Goal: Task Accomplishment & Management: Manage account settings

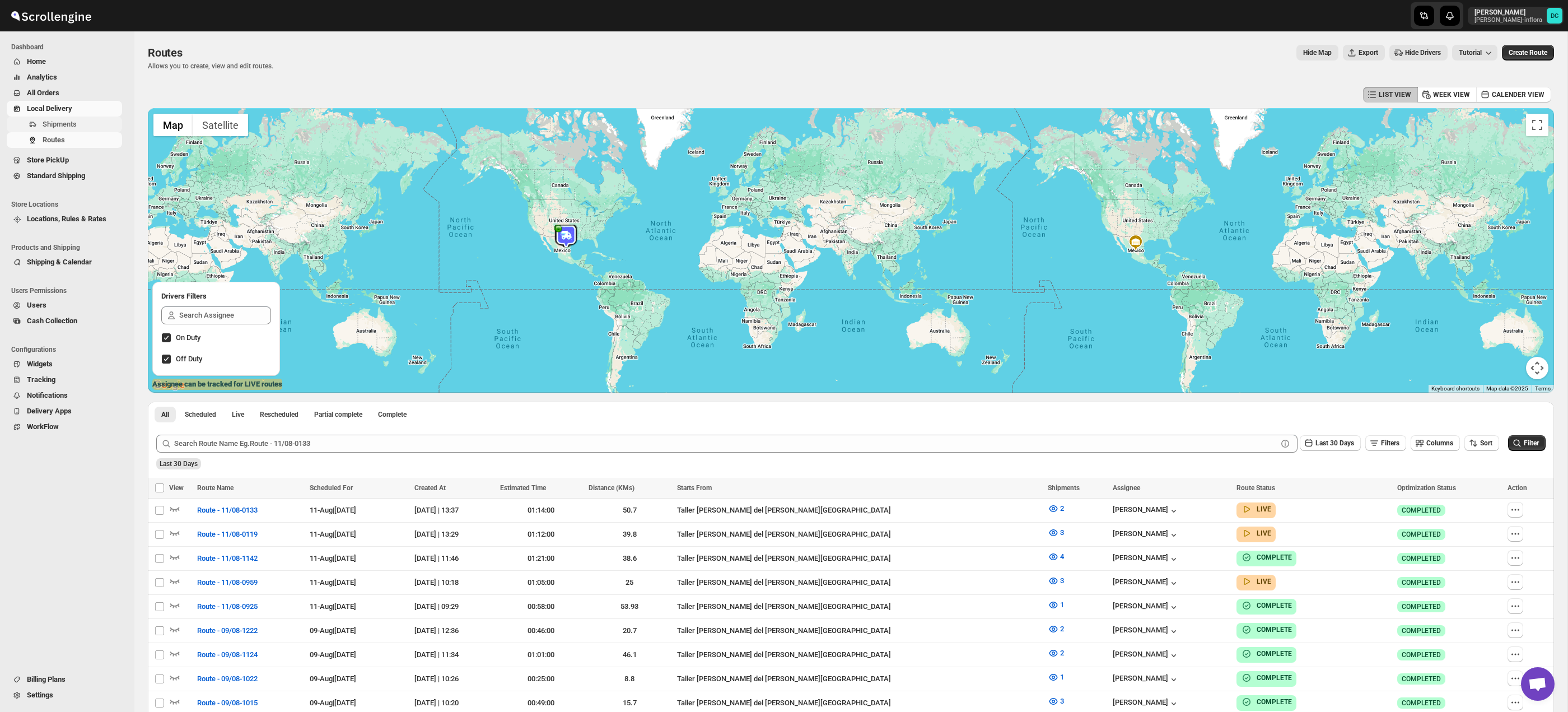
click at [74, 119] on span "Shipments" at bounding box center [81, 124] width 77 height 11
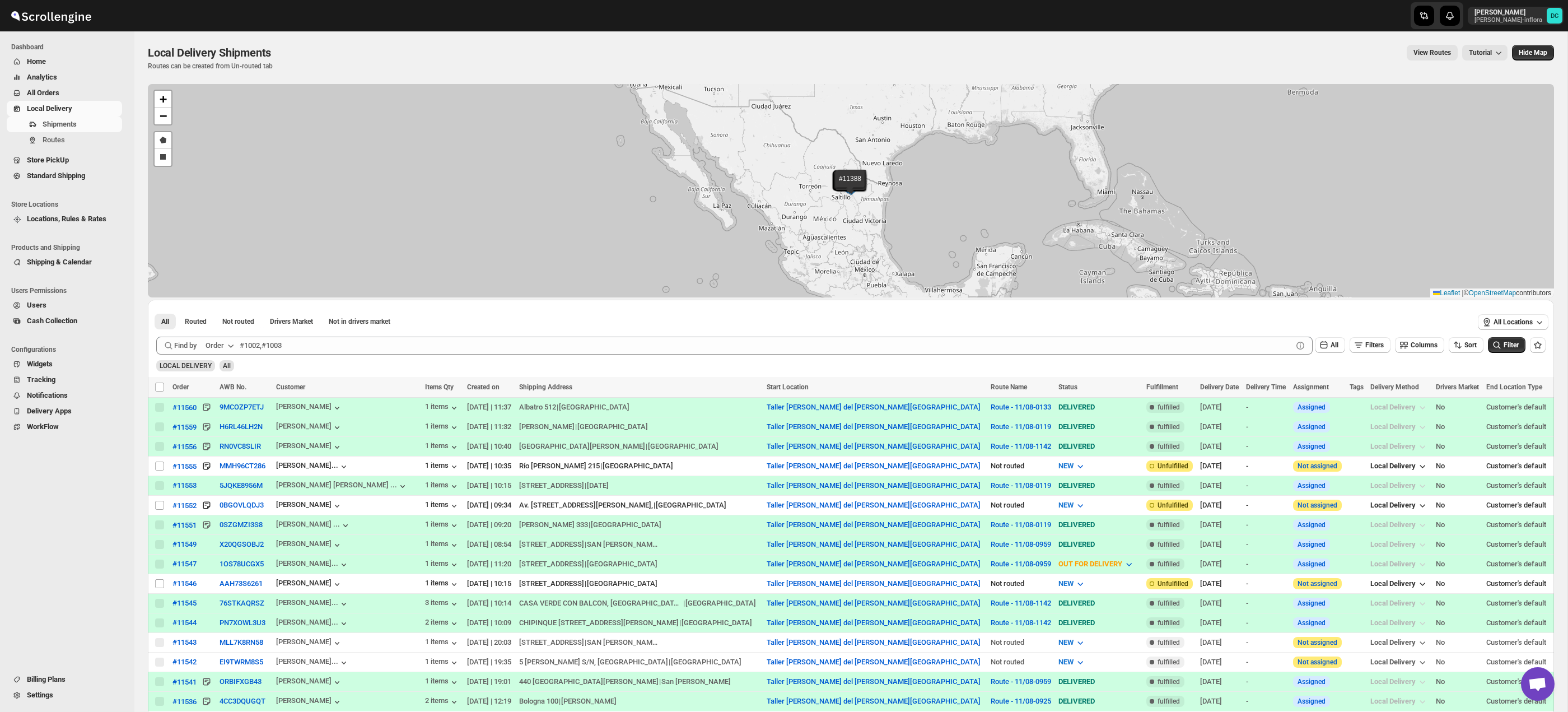
scroll to position [9, 0]
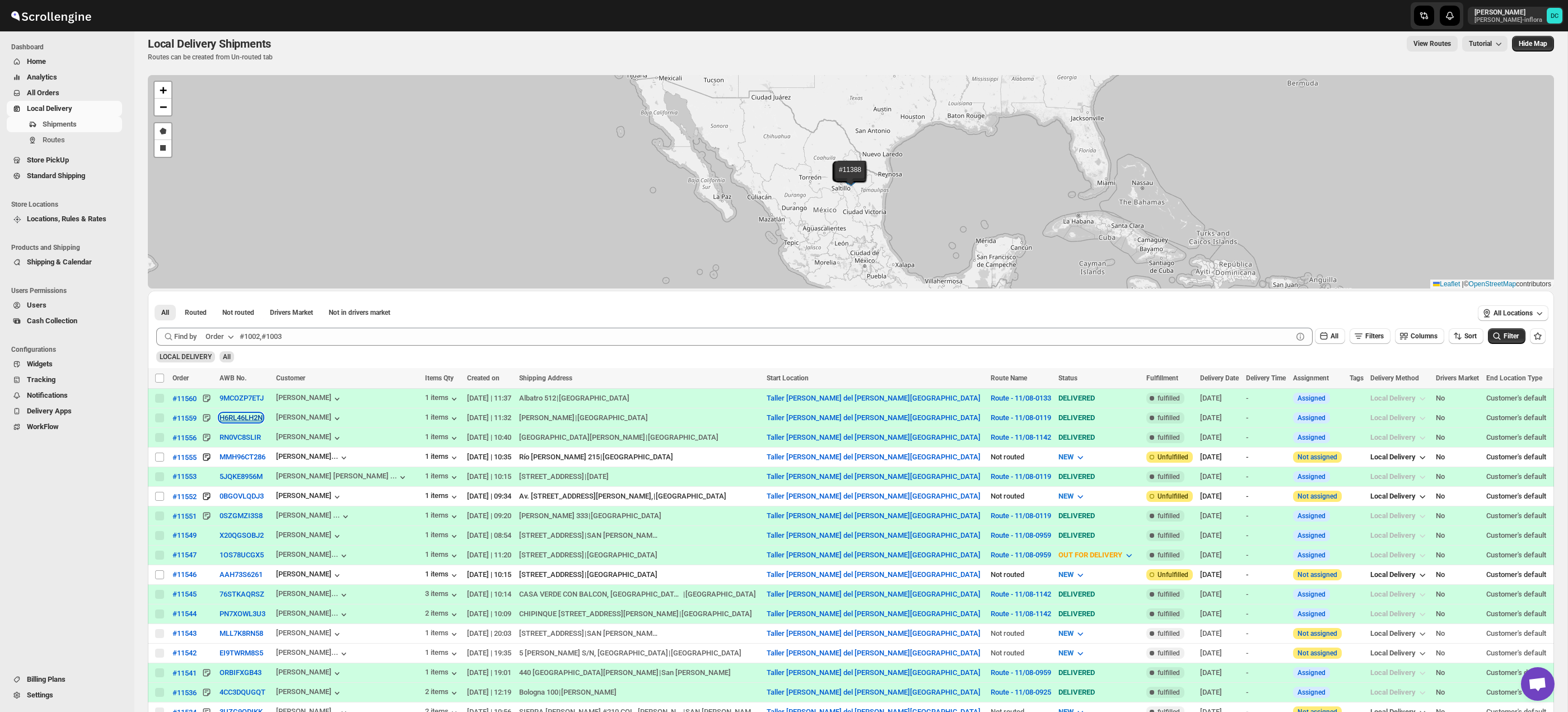
click at [258, 418] on button "H6RL46LH2N" at bounding box center [241, 417] width 43 height 8
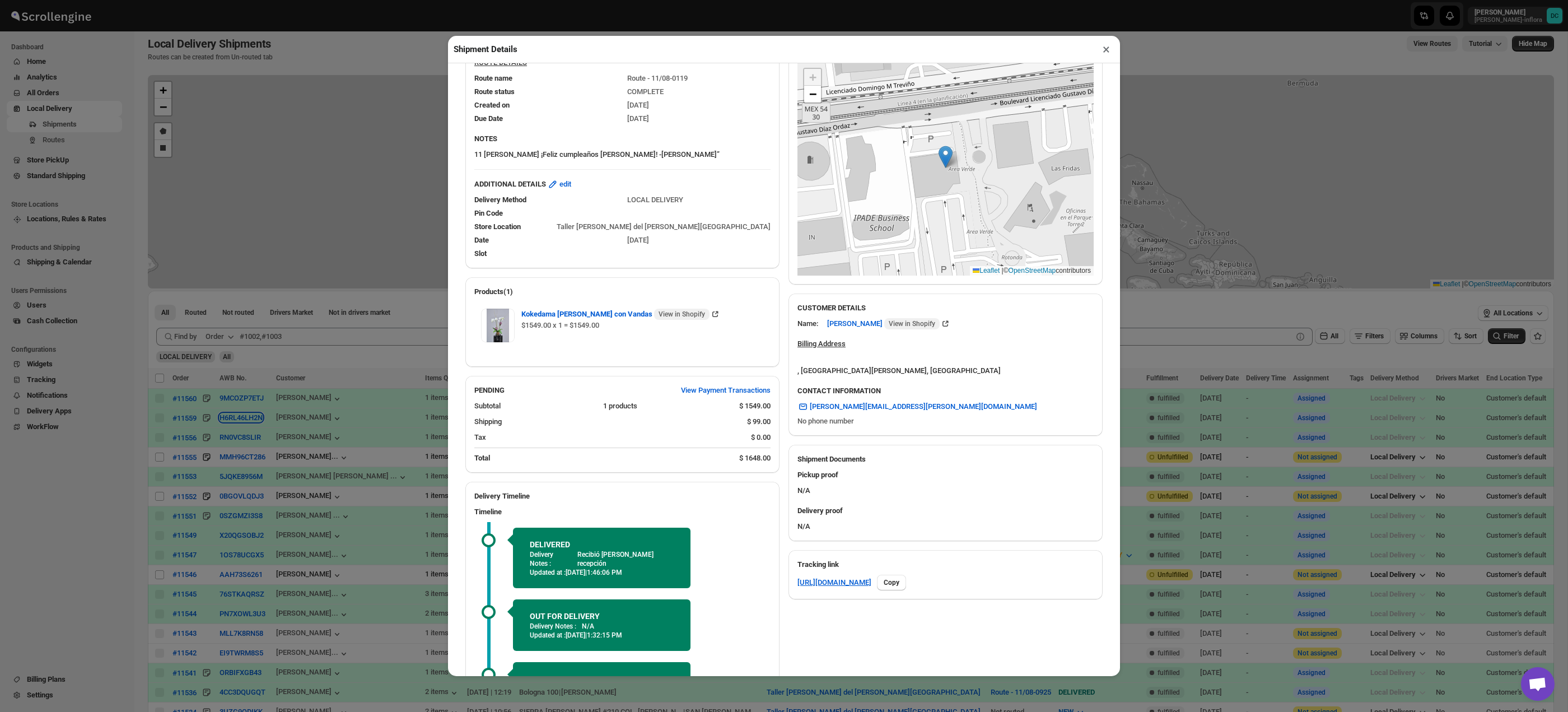
scroll to position [171, 0]
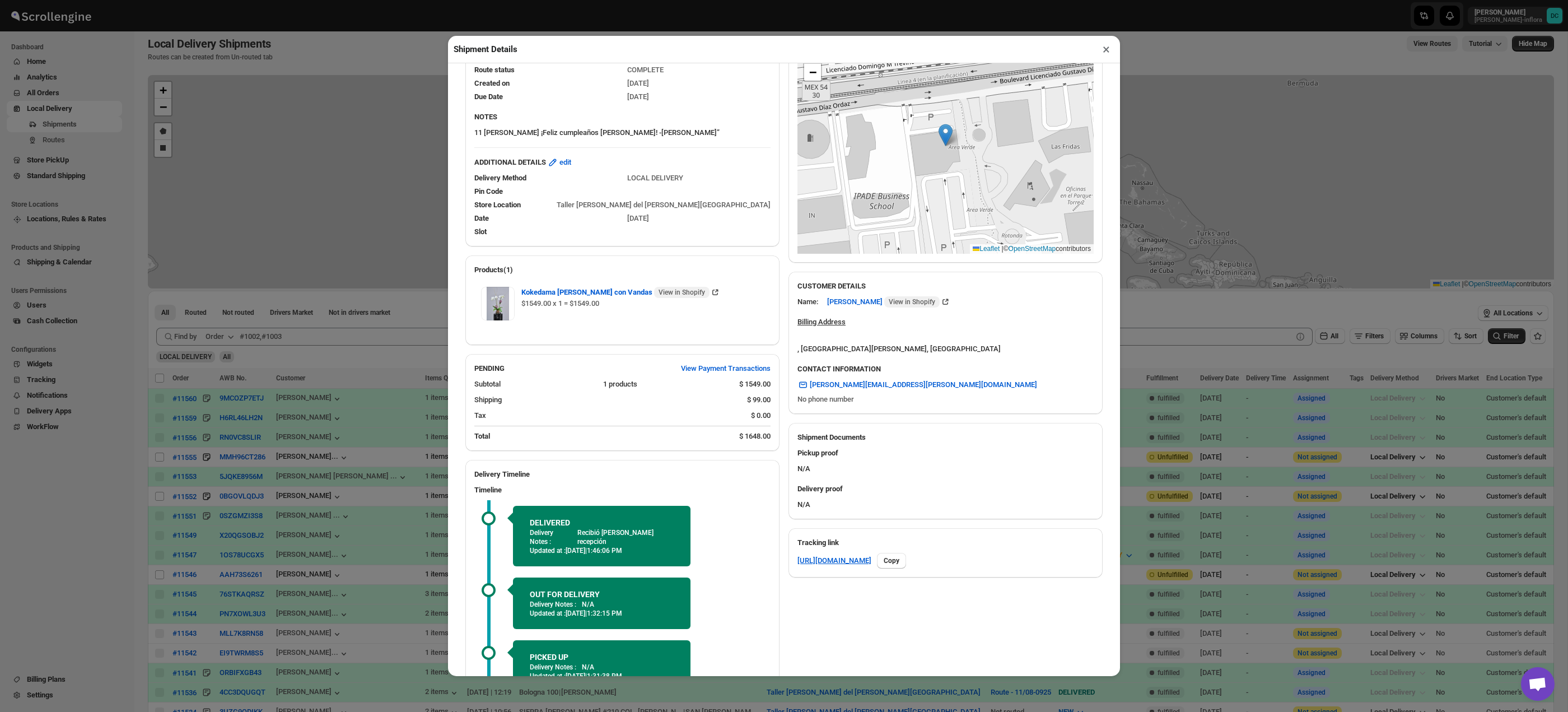
click at [1107, 47] on button "×" at bounding box center [1106, 50] width 16 height 16
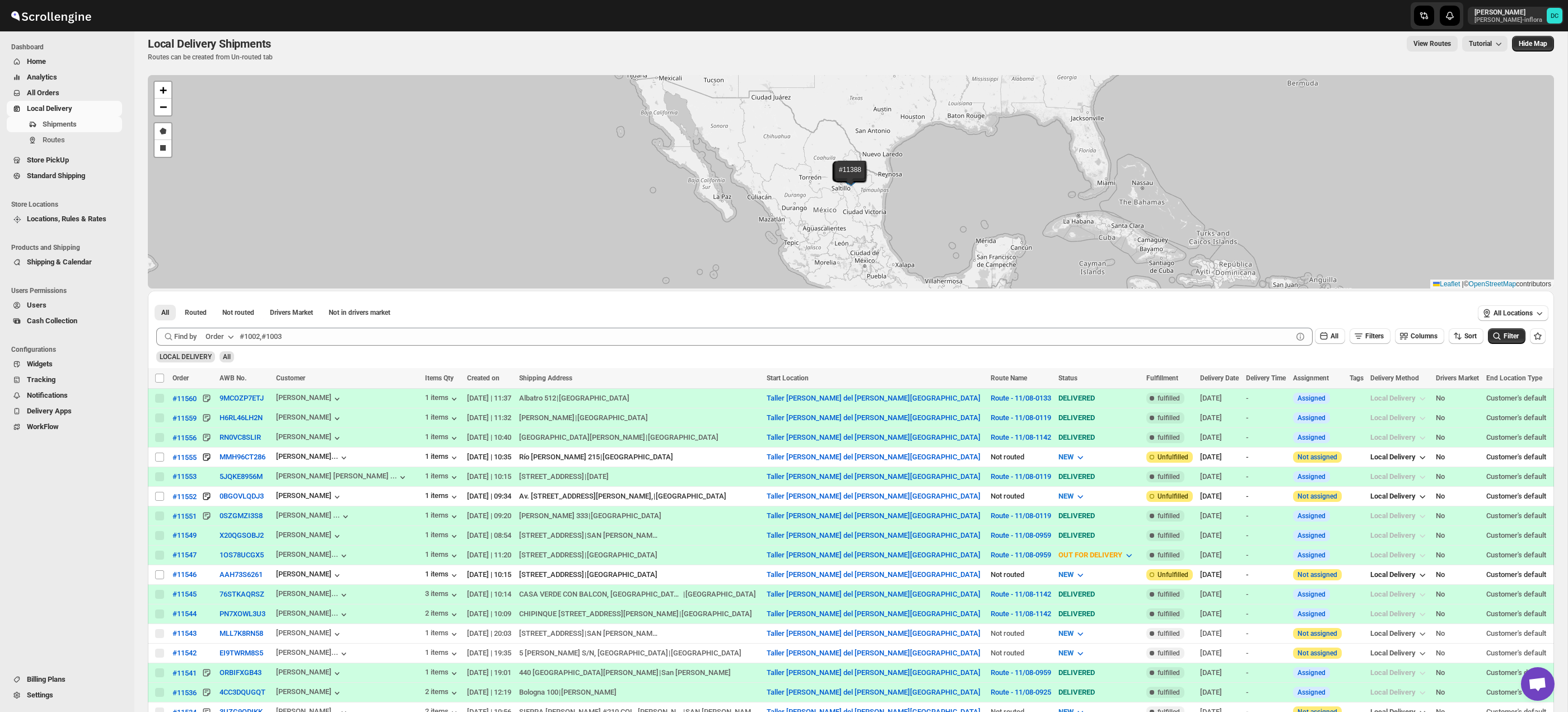
click at [78, 97] on span "All Orders" at bounding box center [74, 93] width 93 height 11
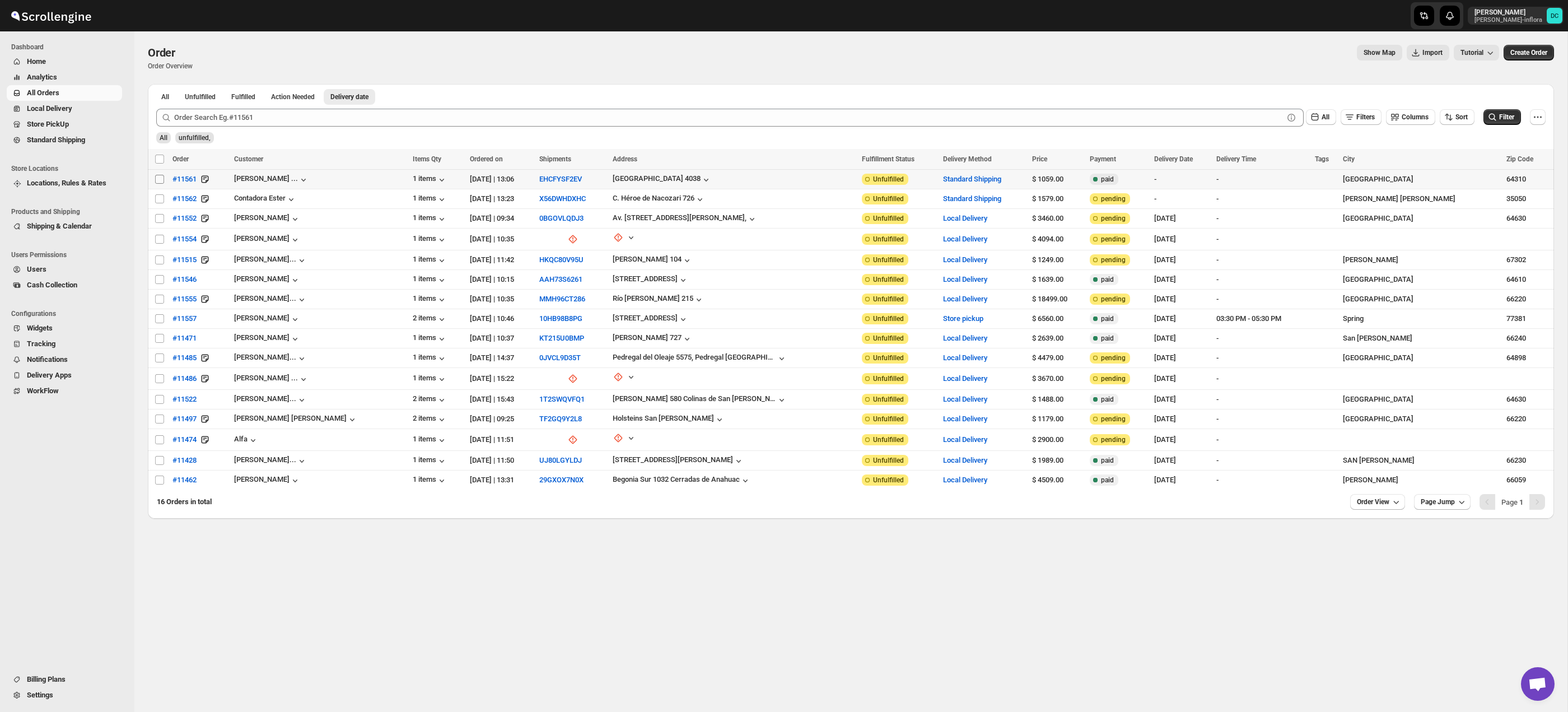
click at [159, 179] on input "Select order" at bounding box center [159, 179] width 9 height 9
checkbox input "true"
click at [157, 200] on input "Select order" at bounding box center [159, 199] width 9 height 9
checkbox input "true"
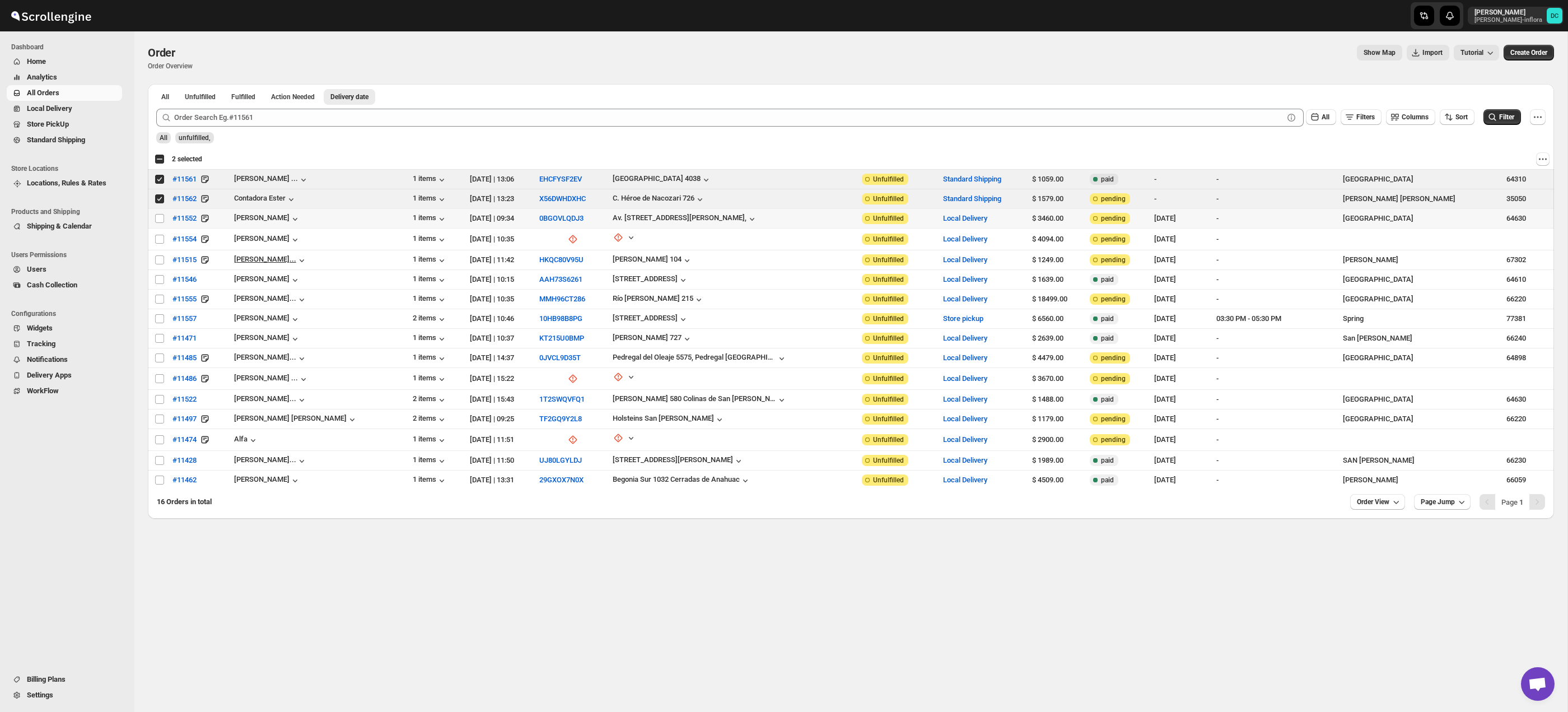
click at [157, 218] on input "Select order" at bounding box center [159, 218] width 9 height 9
checkbox input "true"
click at [162, 239] on input "Select order" at bounding box center [159, 239] width 9 height 9
checkbox input "true"
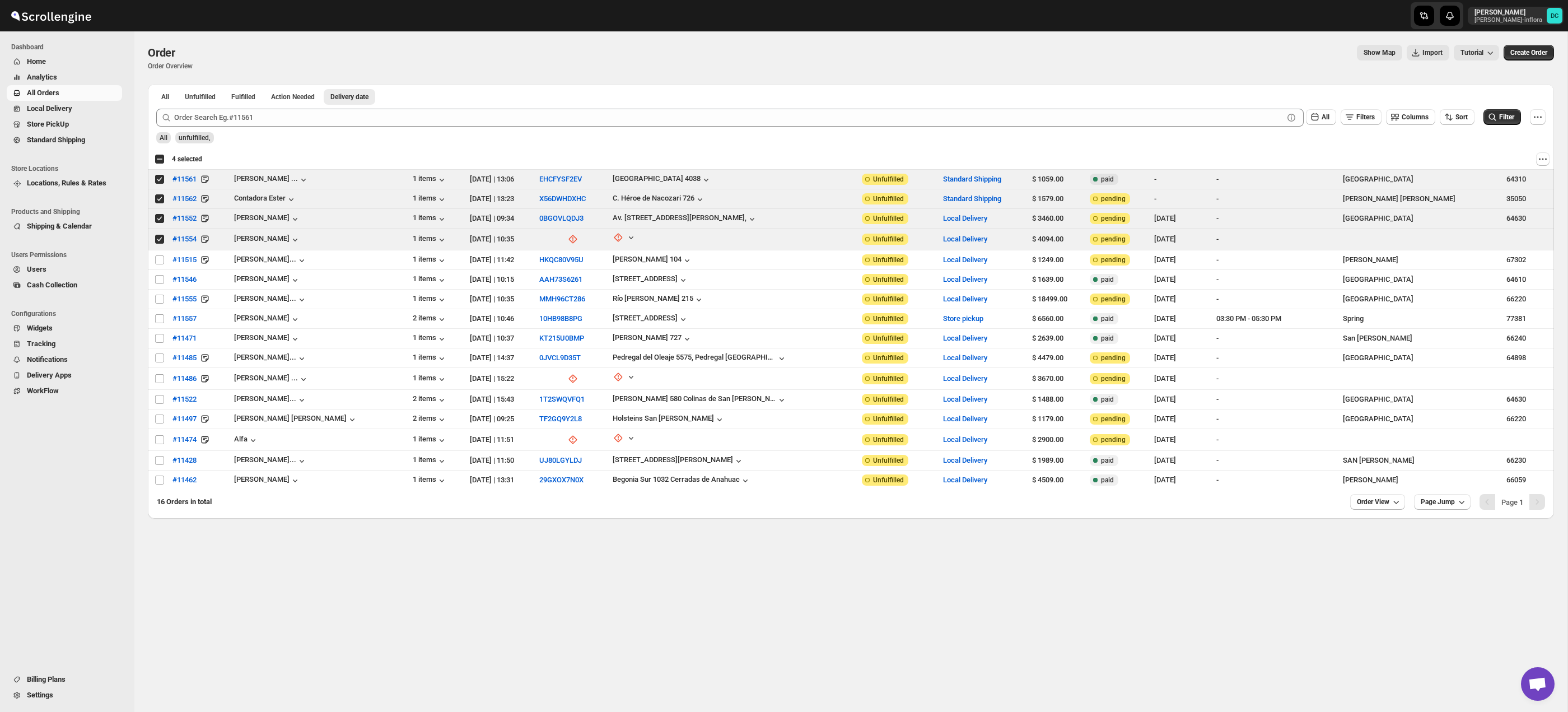
click at [161, 159] on div "Select all 16 orders 4 selected" at bounding box center [178, 159] width 47 height 10
checkbox input "true"
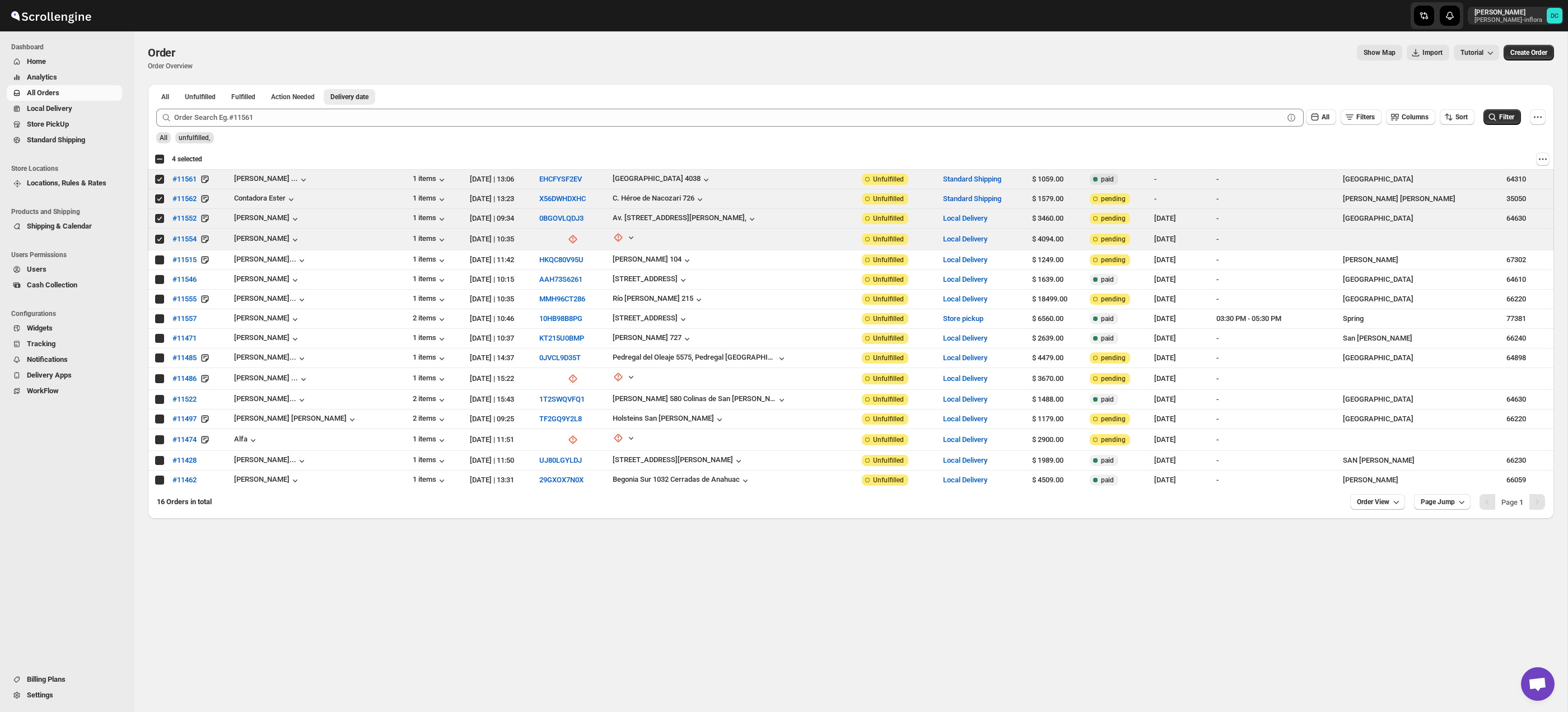
checkbox input "true"
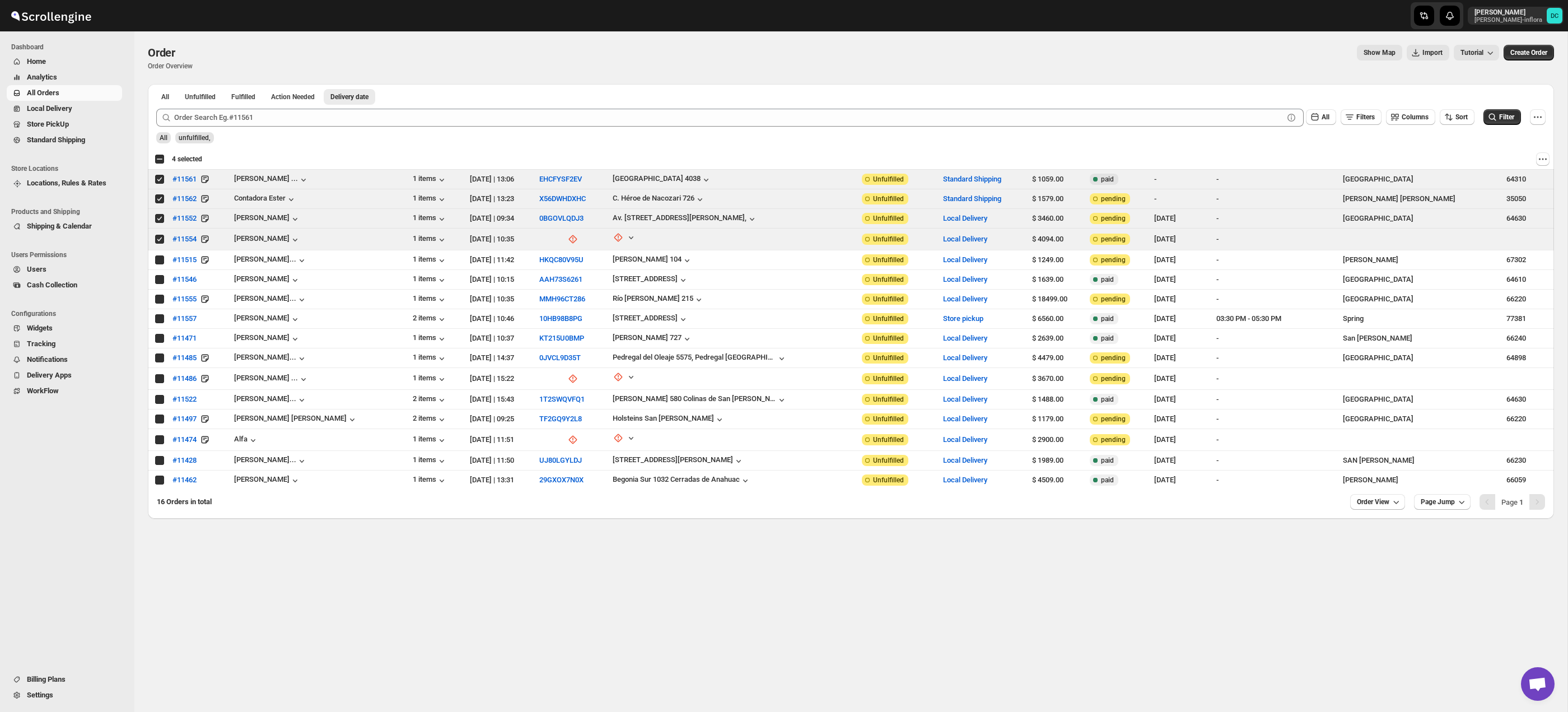
checkbox input "true"
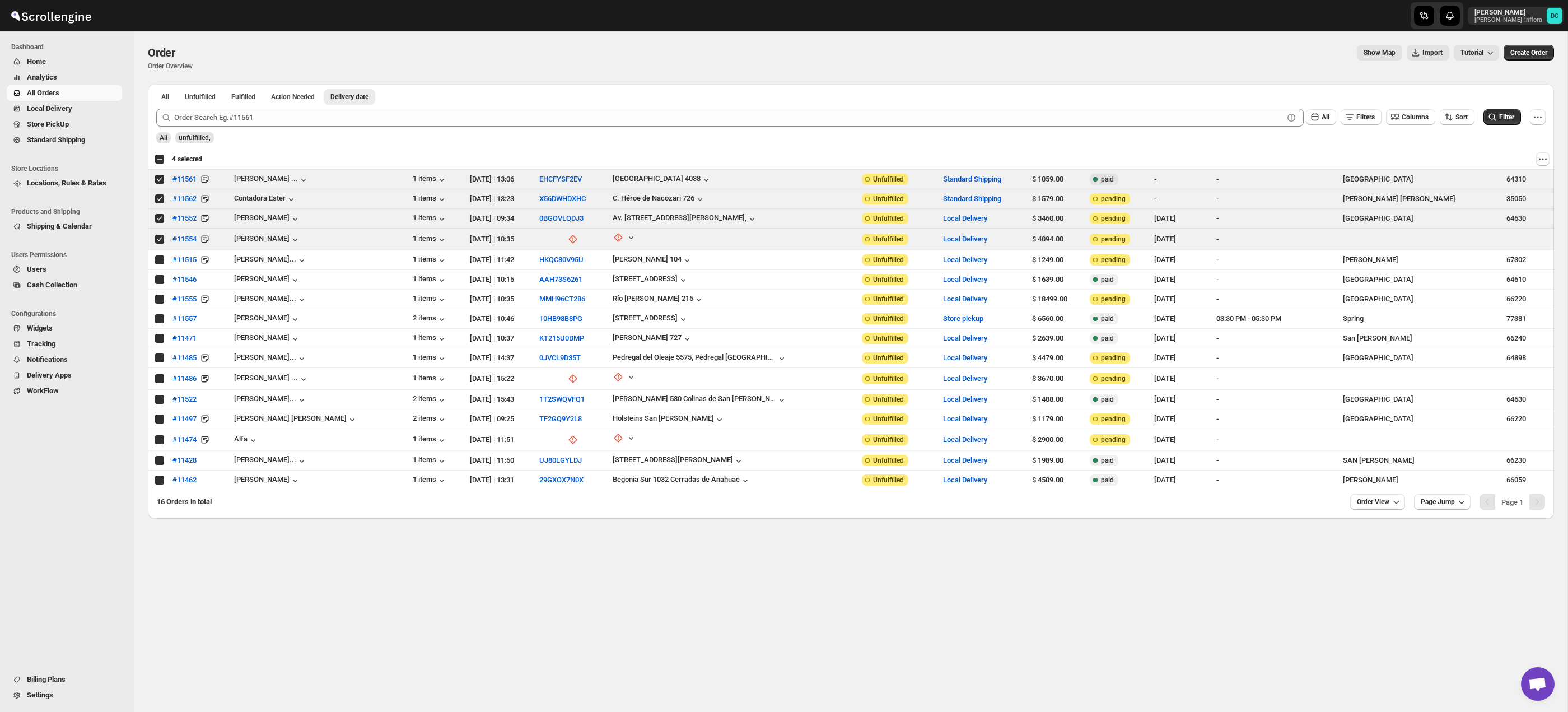
checkbox input "true"
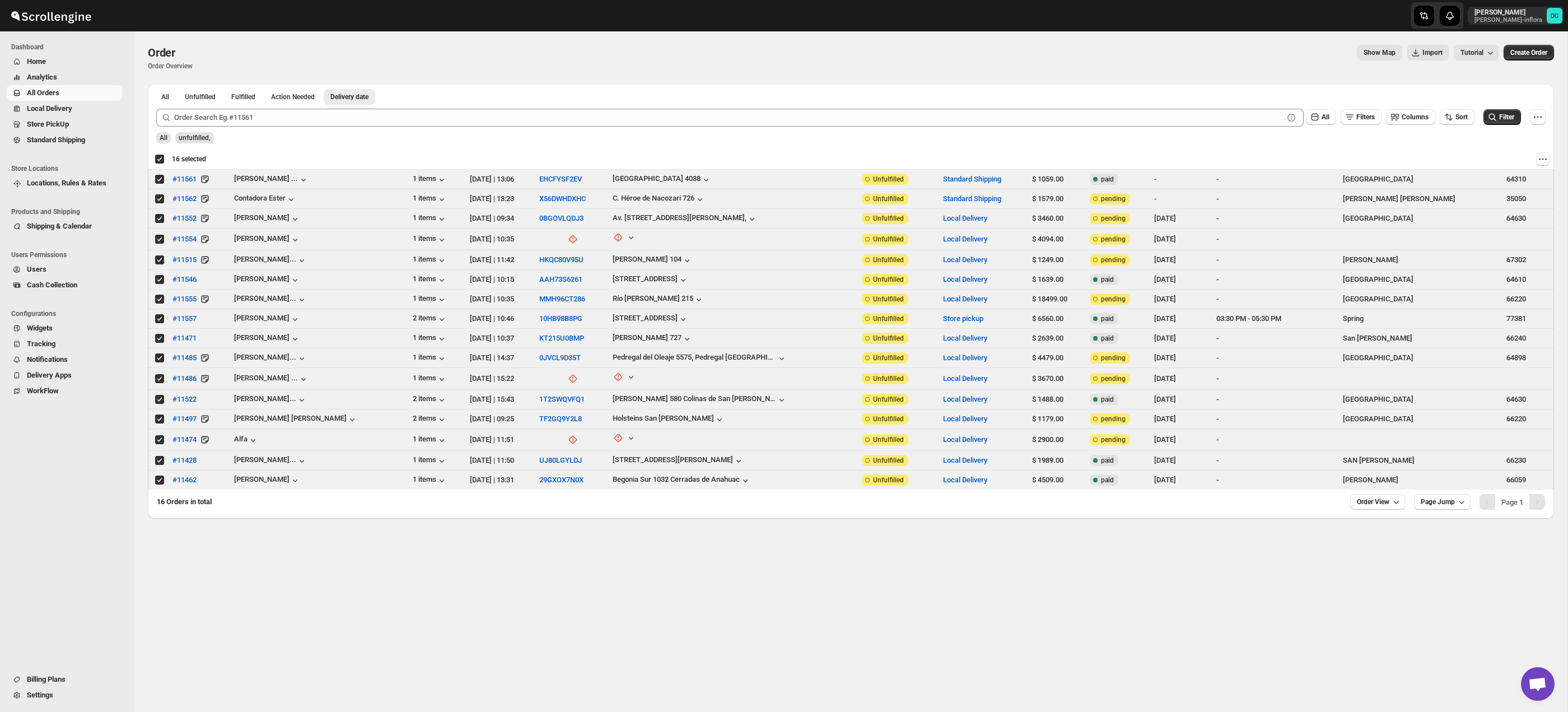
click at [159, 159] on div "Deselect all 16 orders 16 selected" at bounding box center [180, 159] width 51 height 10
checkbox input "false"
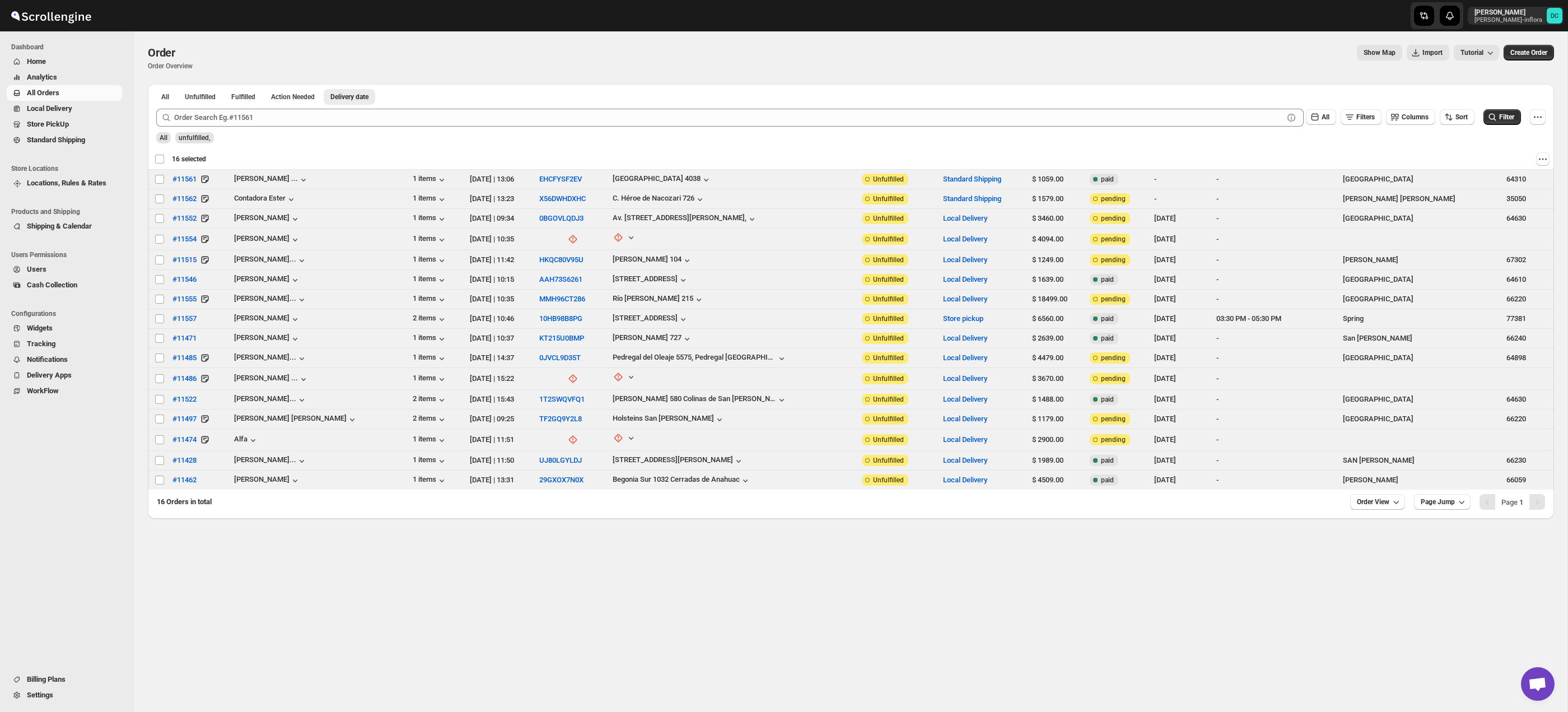
checkbox input "false"
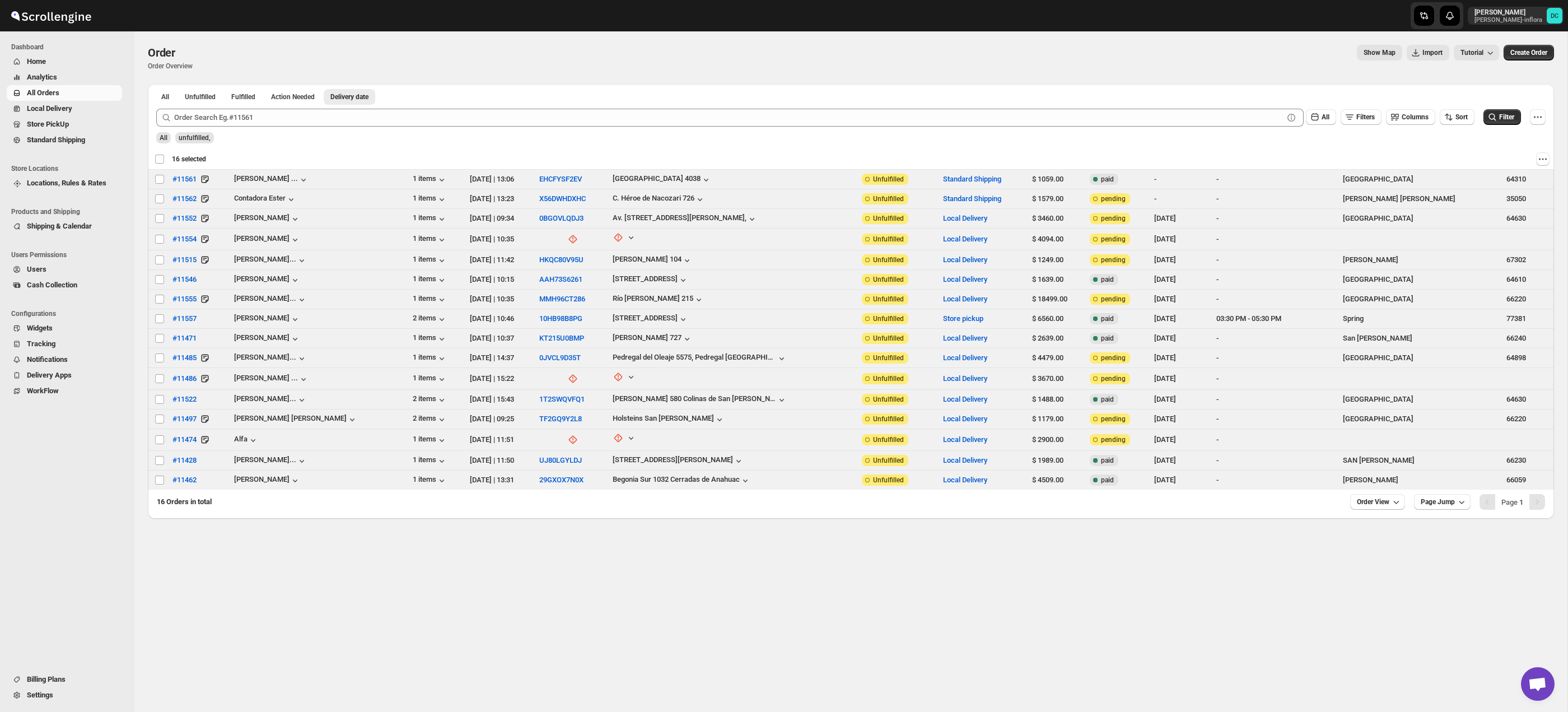
checkbox input "false"
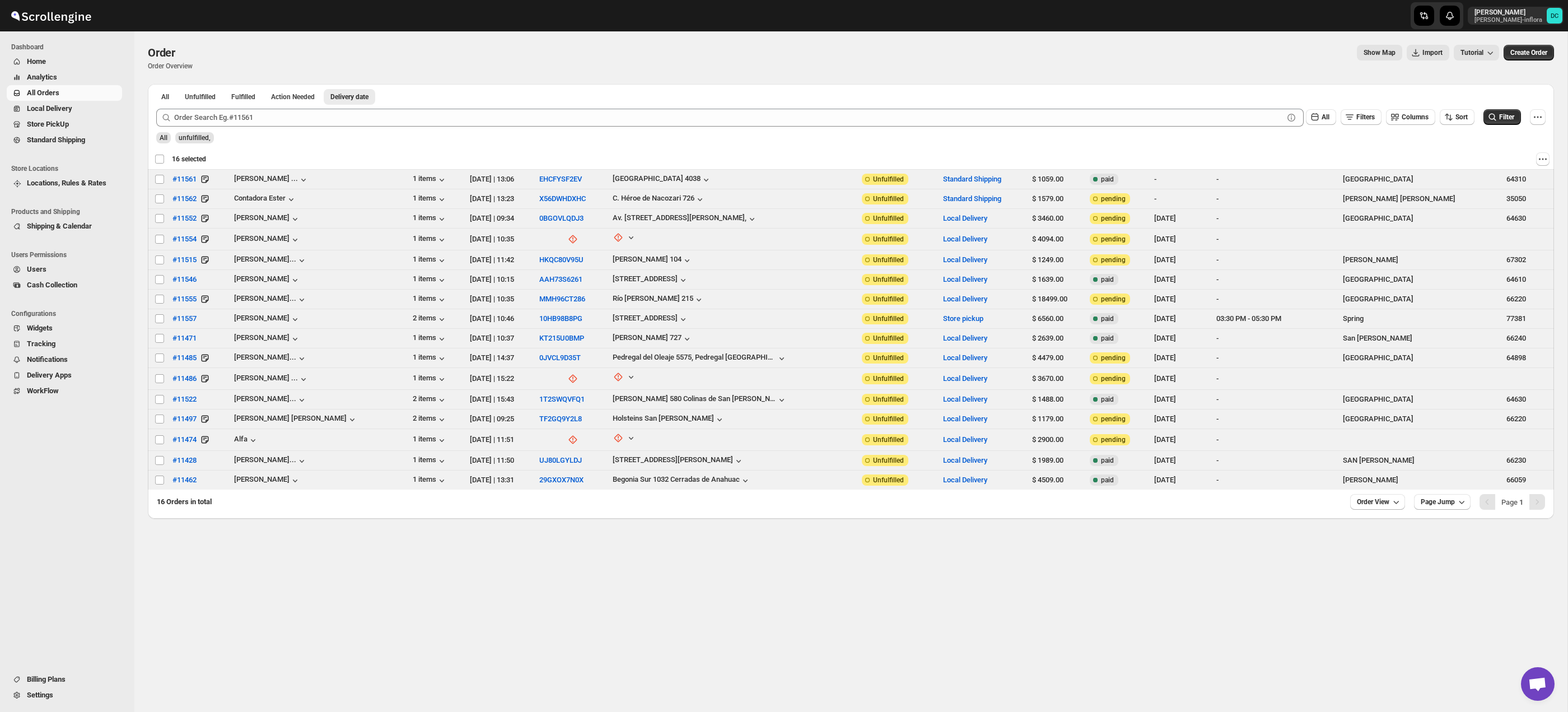
checkbox input "false"
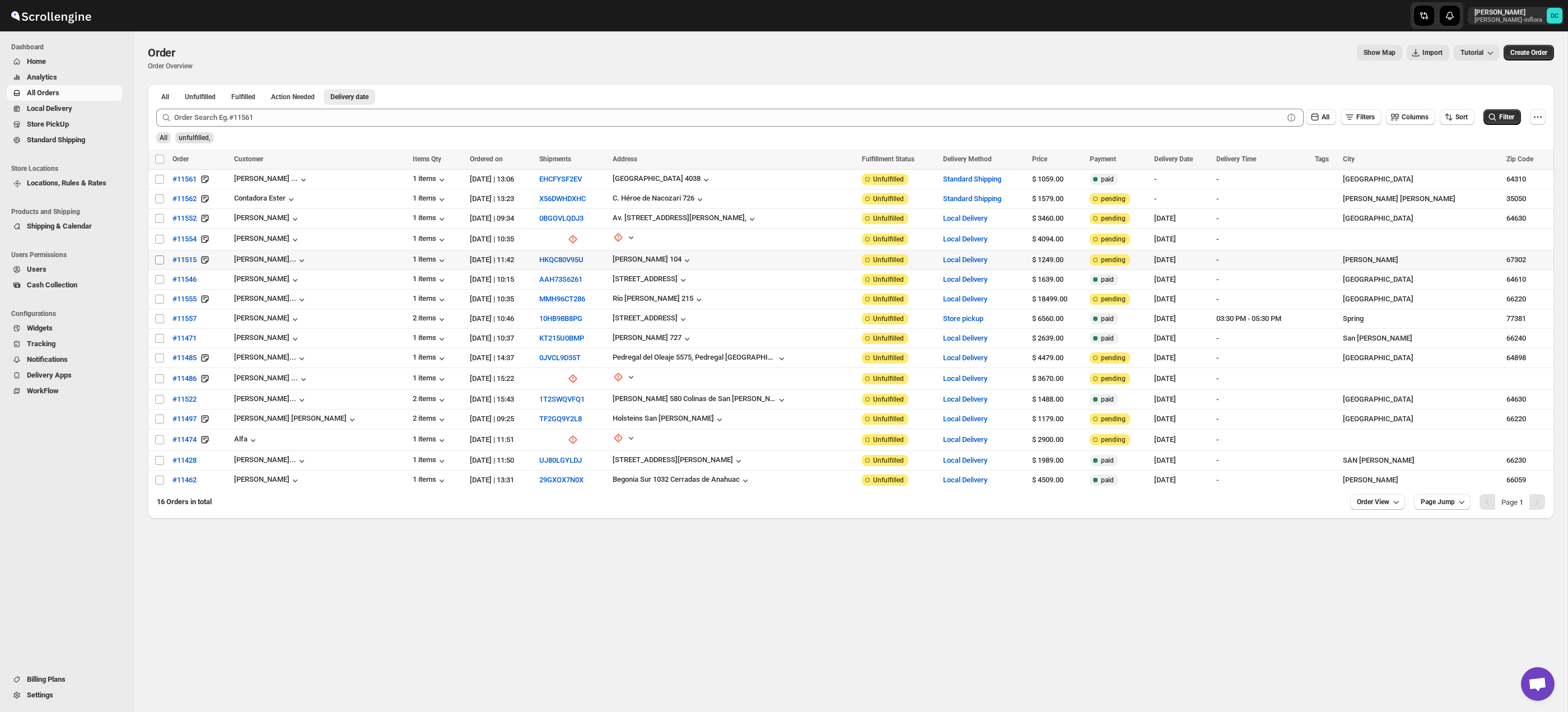
click at [160, 258] on input "Select order" at bounding box center [159, 259] width 9 height 9
checkbox input "true"
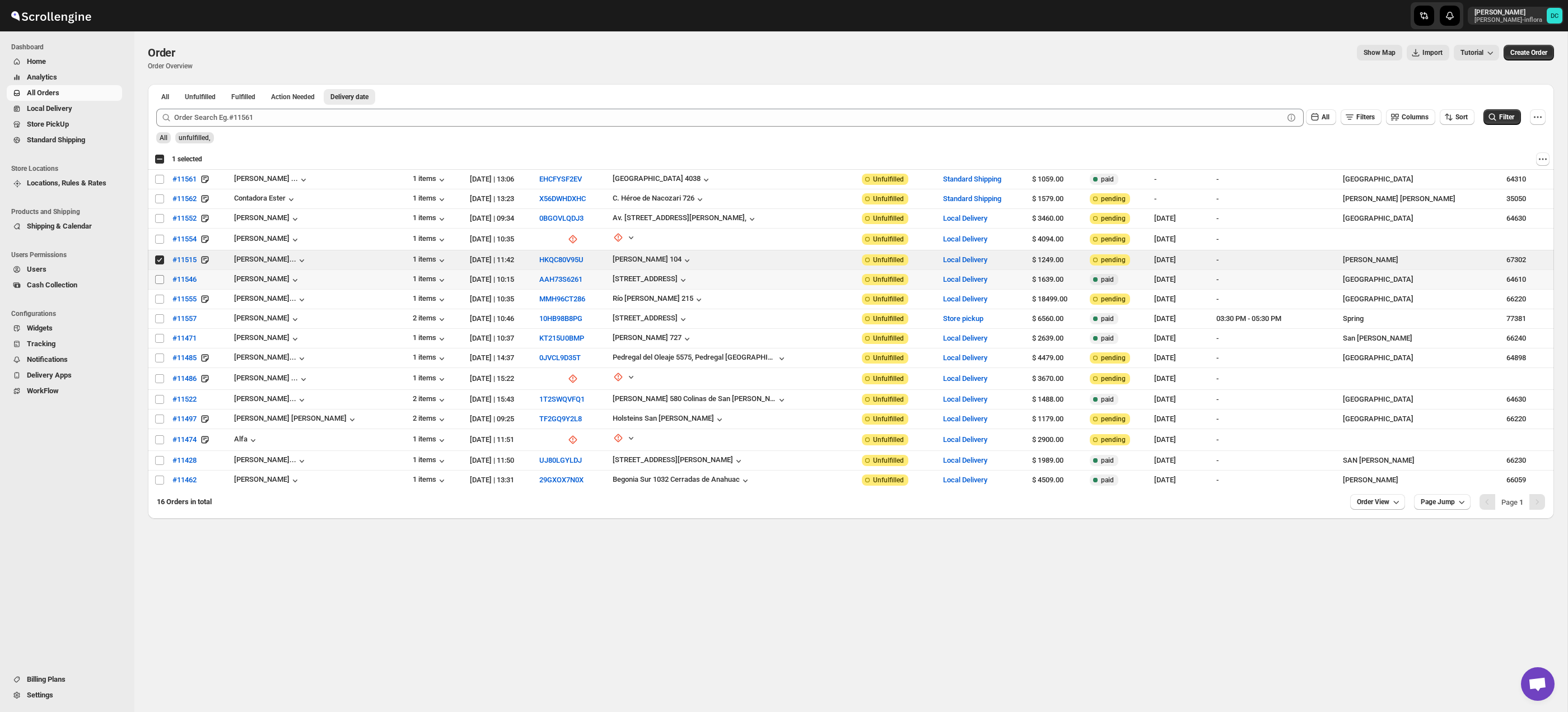
click at [160, 277] on input "Select order" at bounding box center [159, 279] width 9 height 9
checkbox input "true"
click at [158, 300] on input "Select order" at bounding box center [159, 299] width 9 height 9
checkbox input "true"
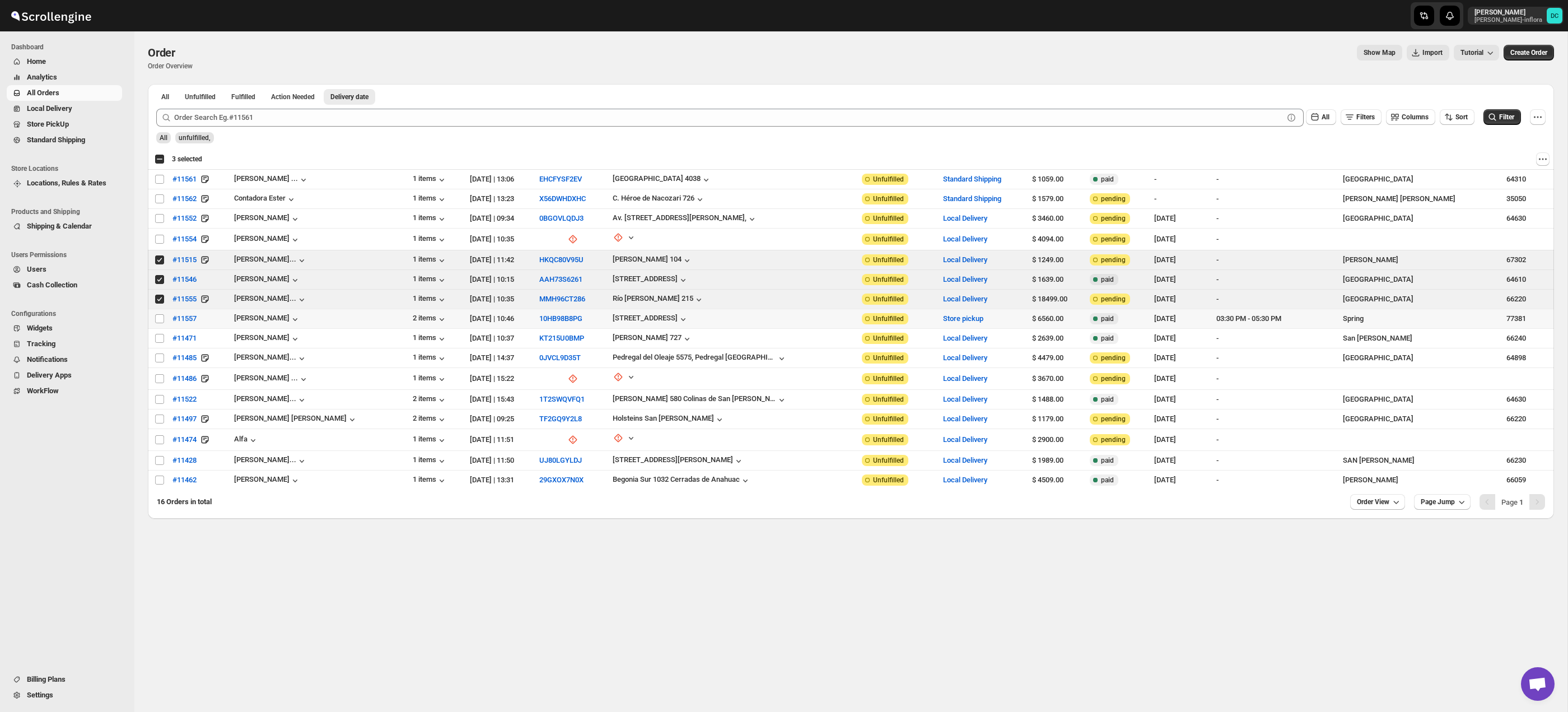
click at [159, 316] on input "Select order" at bounding box center [159, 318] width 9 height 9
click at [159, 317] on input "Select order" at bounding box center [159, 318] width 9 height 9
checkbox input "false"
click at [159, 300] on input "Select order" at bounding box center [159, 299] width 9 height 9
checkbox input "false"
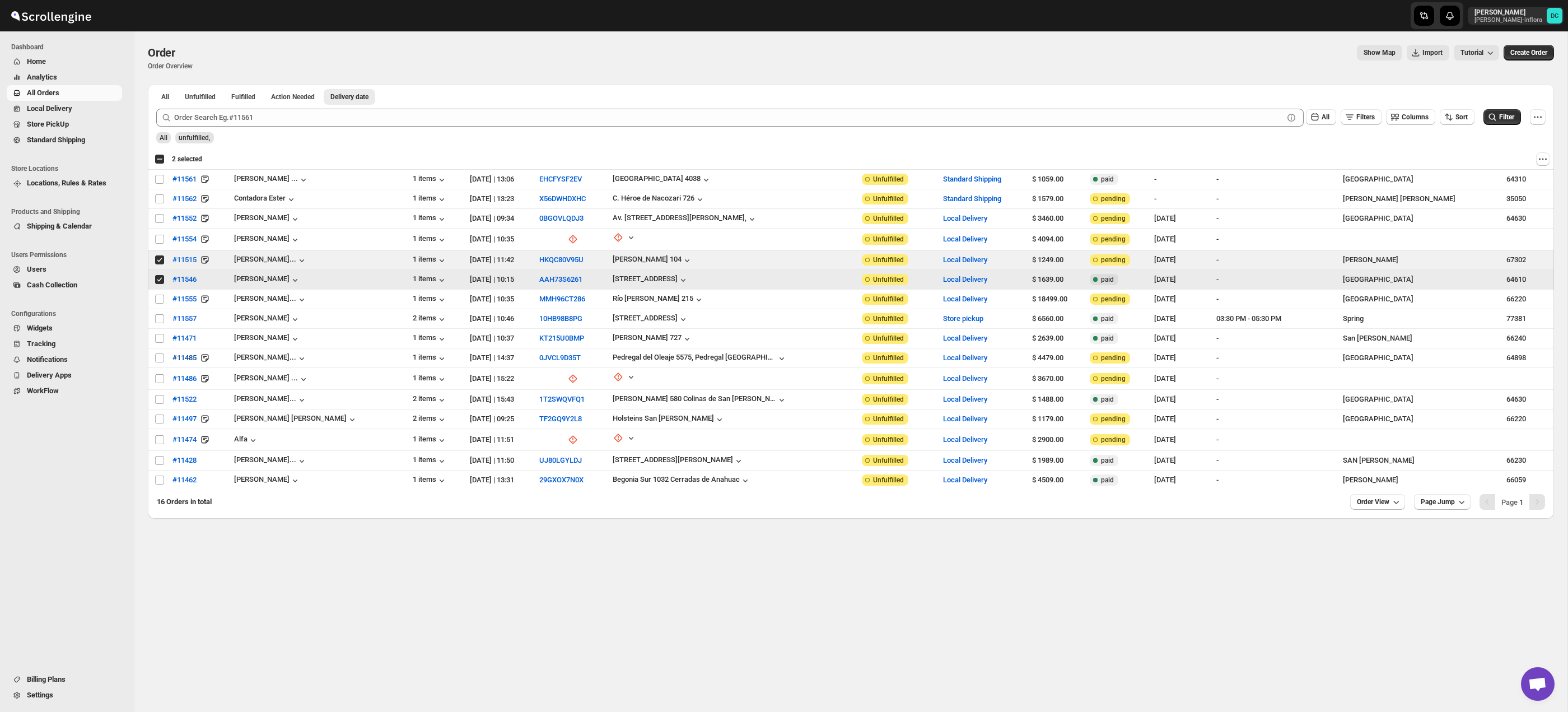
click at [157, 280] on input "Select order" at bounding box center [159, 279] width 9 height 9
checkbox input "false"
click at [158, 259] on input "Select order" at bounding box center [159, 259] width 9 height 9
checkbox input "false"
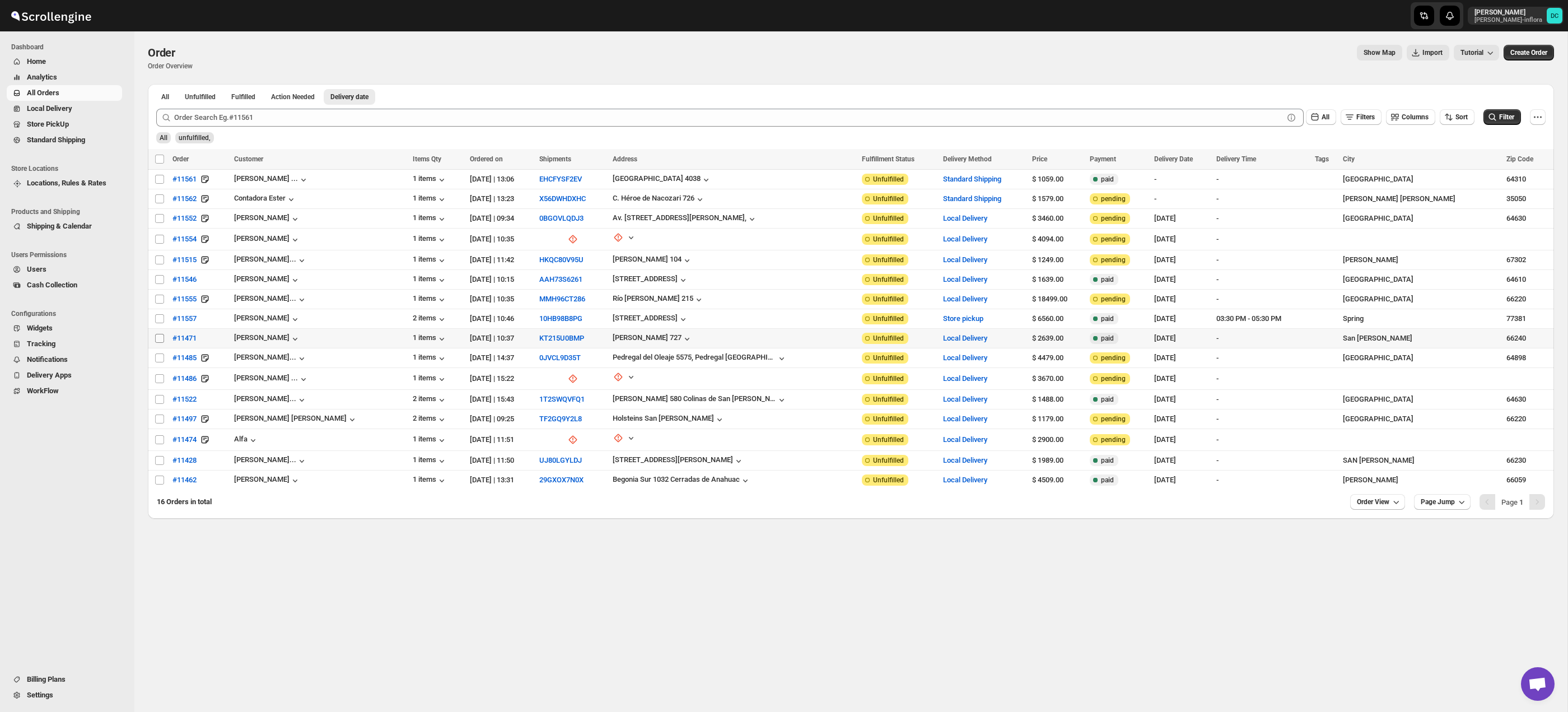
click at [160, 337] on input "Select order" at bounding box center [159, 338] width 9 height 9
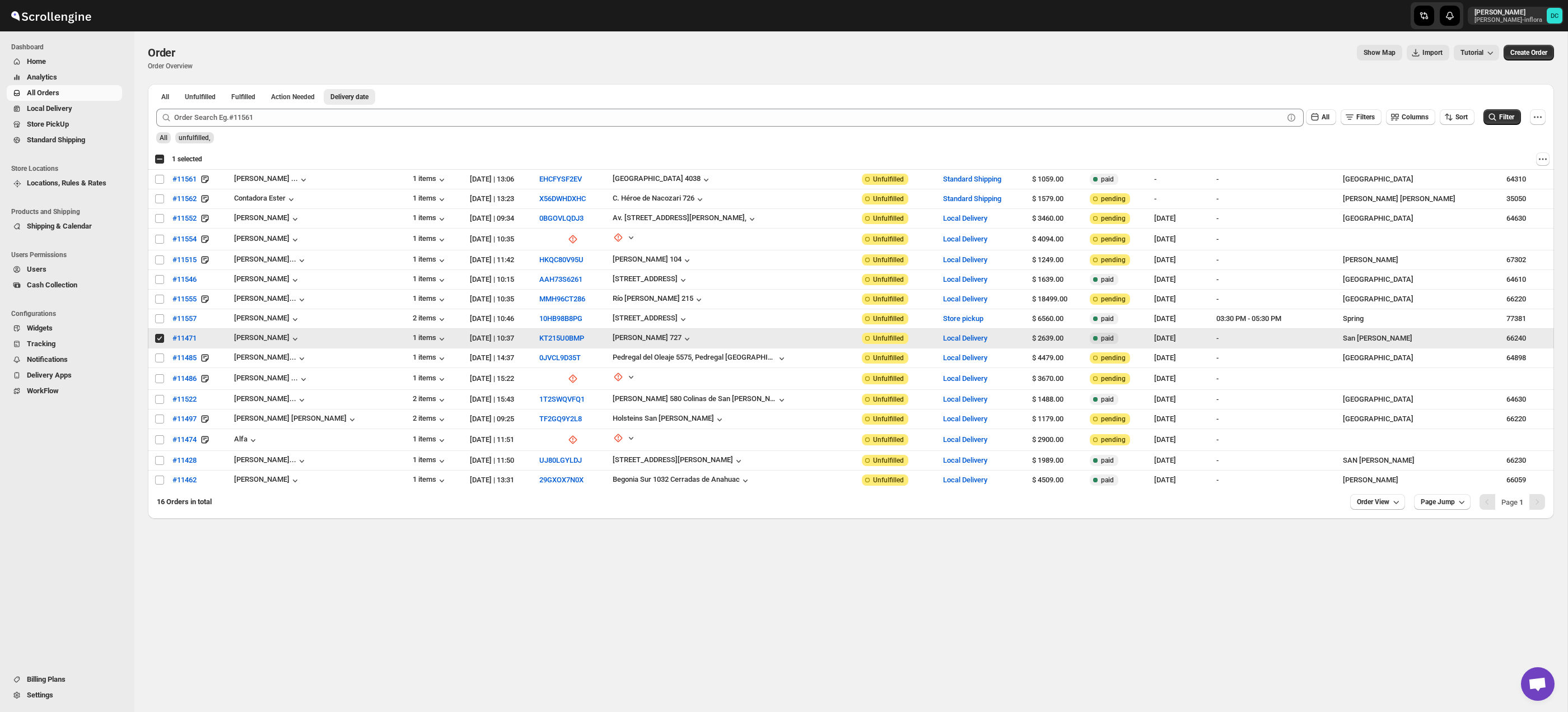
click at [158, 342] on input "Select order" at bounding box center [159, 338] width 9 height 9
checkbox input "false"
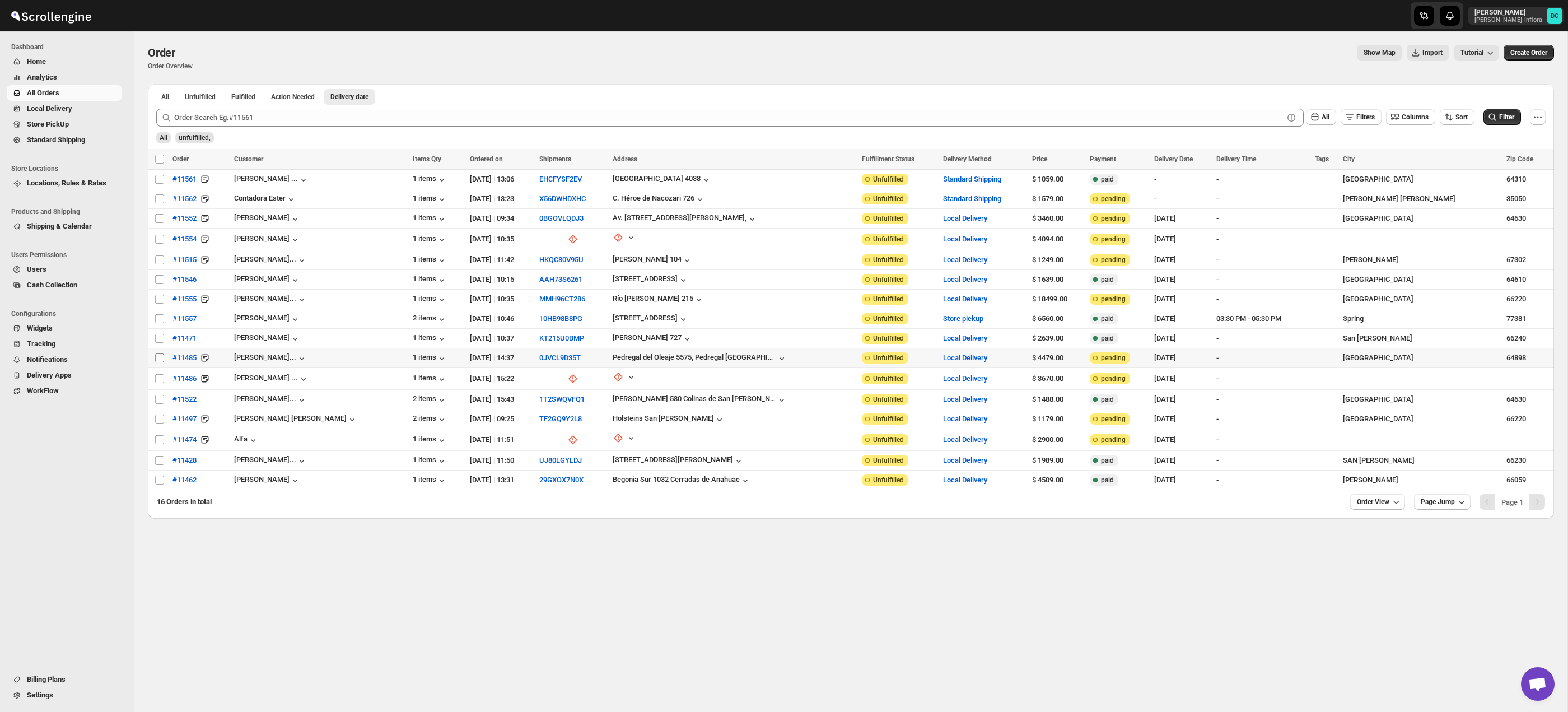
click at [161, 358] on input "Select order" at bounding box center [159, 357] width 9 height 9
checkbox input "true"
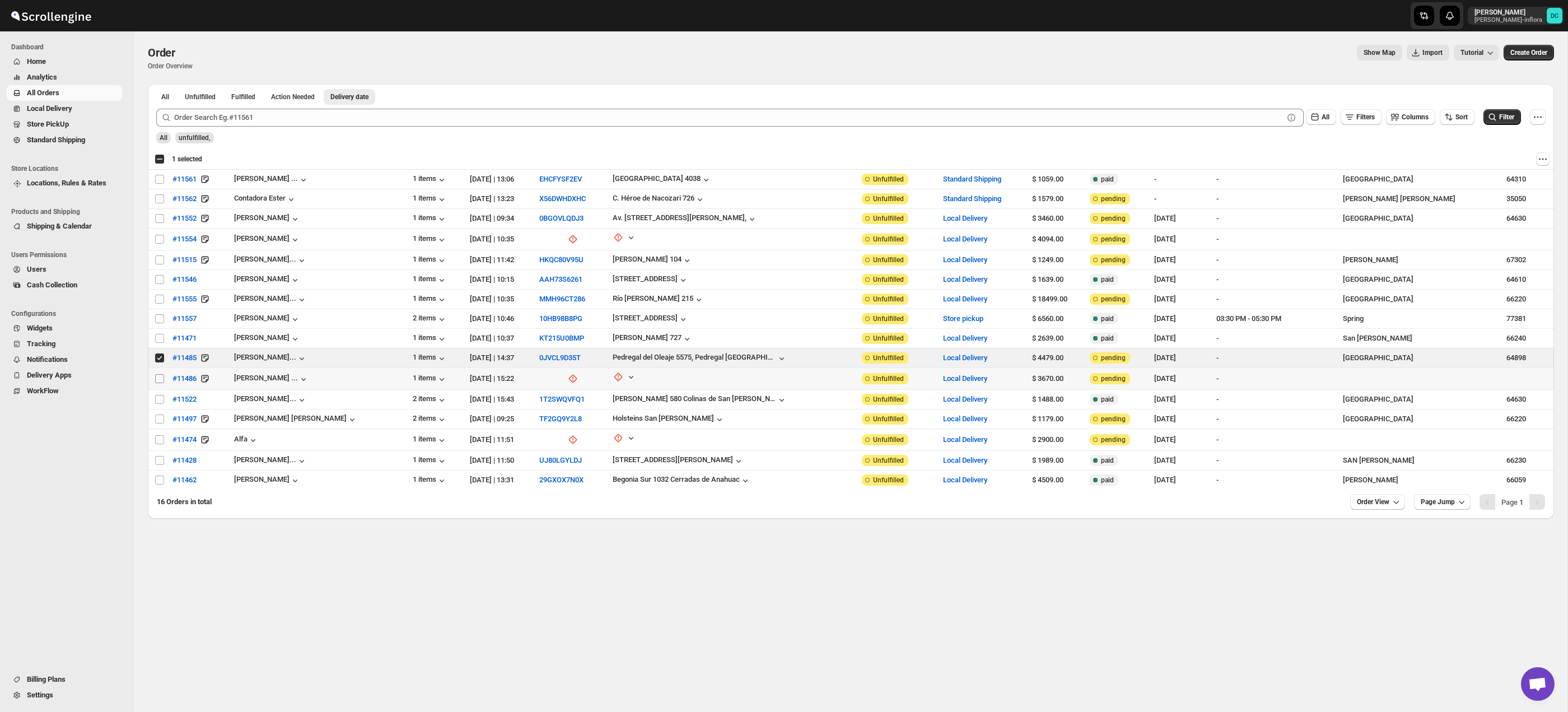
click at [161, 379] on input "Select order" at bounding box center [159, 378] width 9 height 9
checkbox input "true"
click at [160, 399] on input "Select order" at bounding box center [159, 399] width 9 height 9
checkbox input "true"
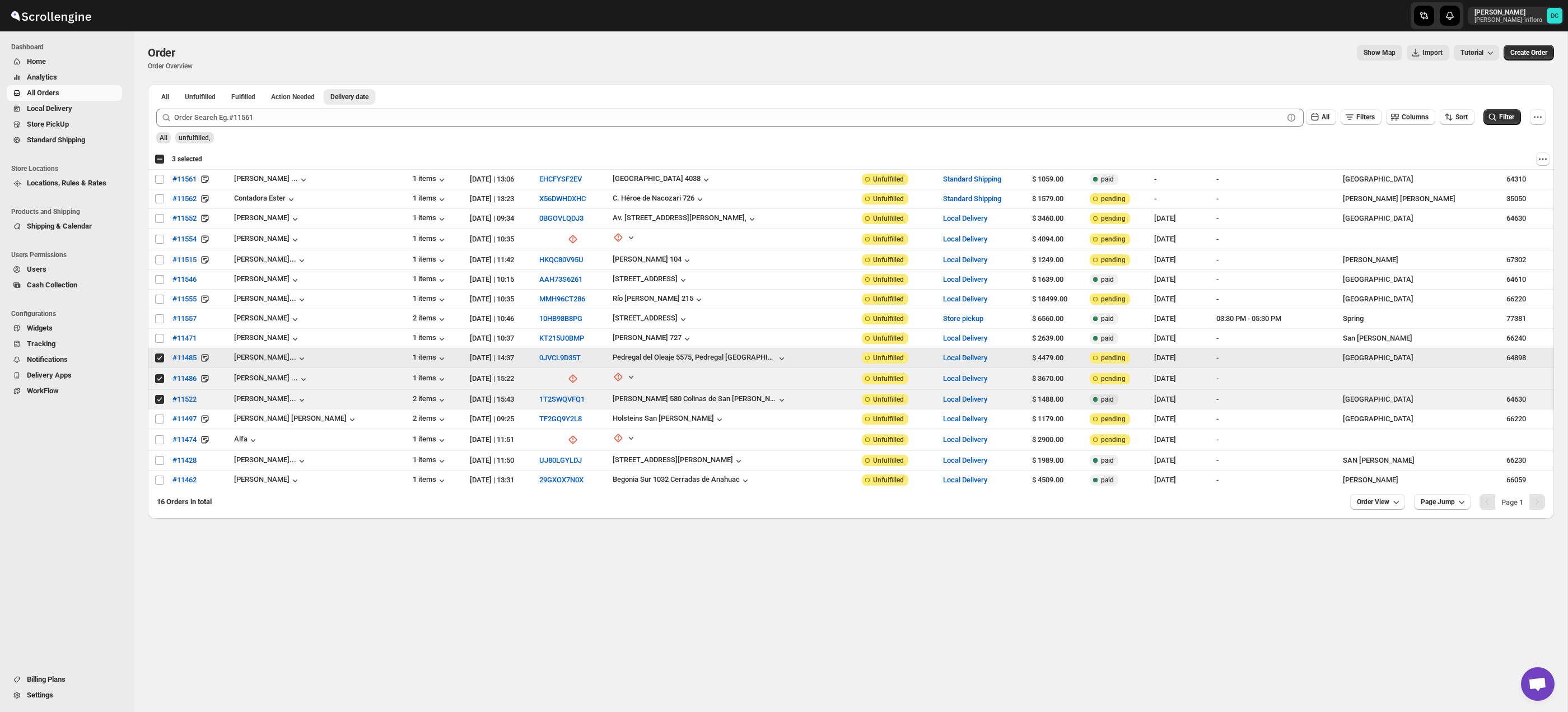
drag, startPoint x: 159, startPoint y: 360, endPoint x: 159, endPoint y: 378, distance: 18.0
click at [159, 361] on input "Select order" at bounding box center [159, 357] width 9 height 9
checkbox input "false"
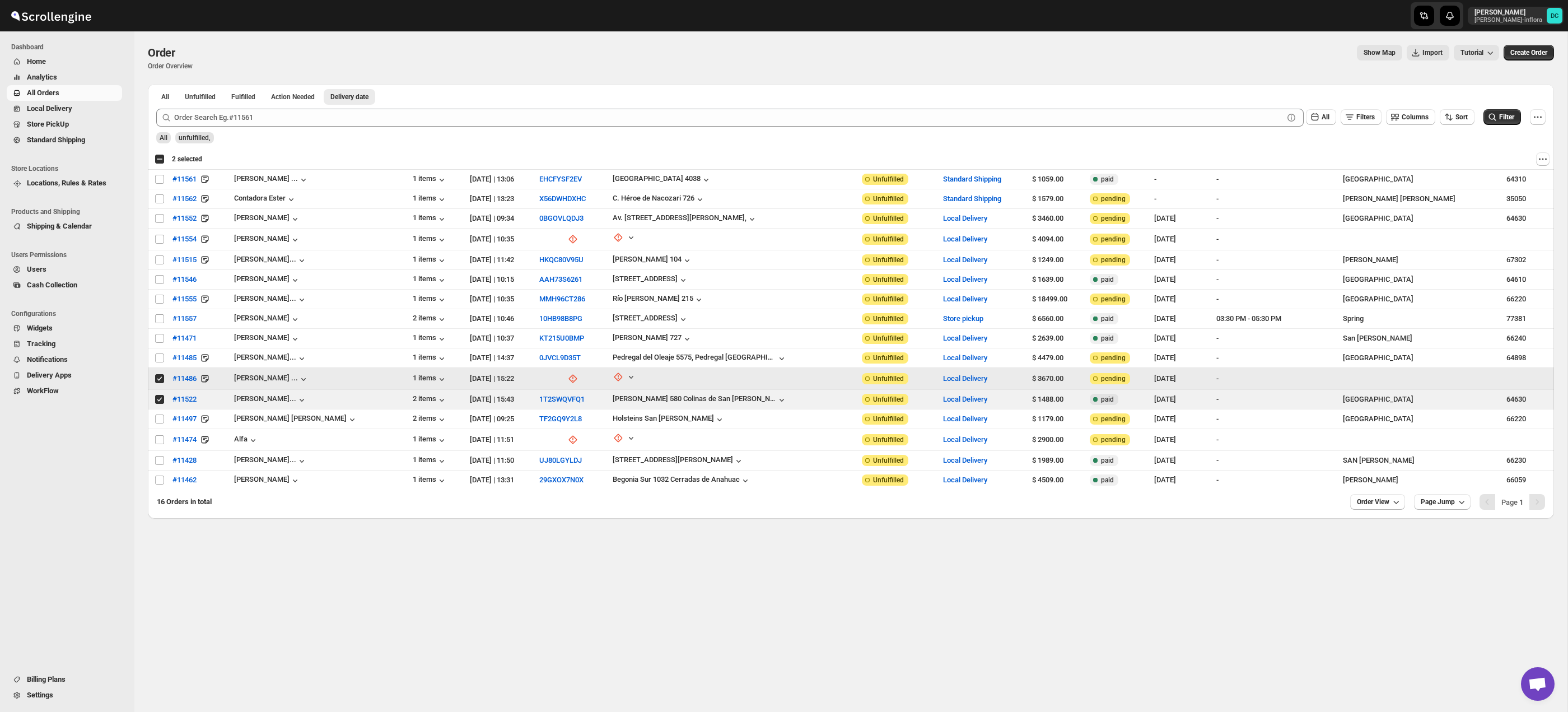
click at [159, 378] on input "Select order" at bounding box center [159, 378] width 9 height 9
checkbox input "false"
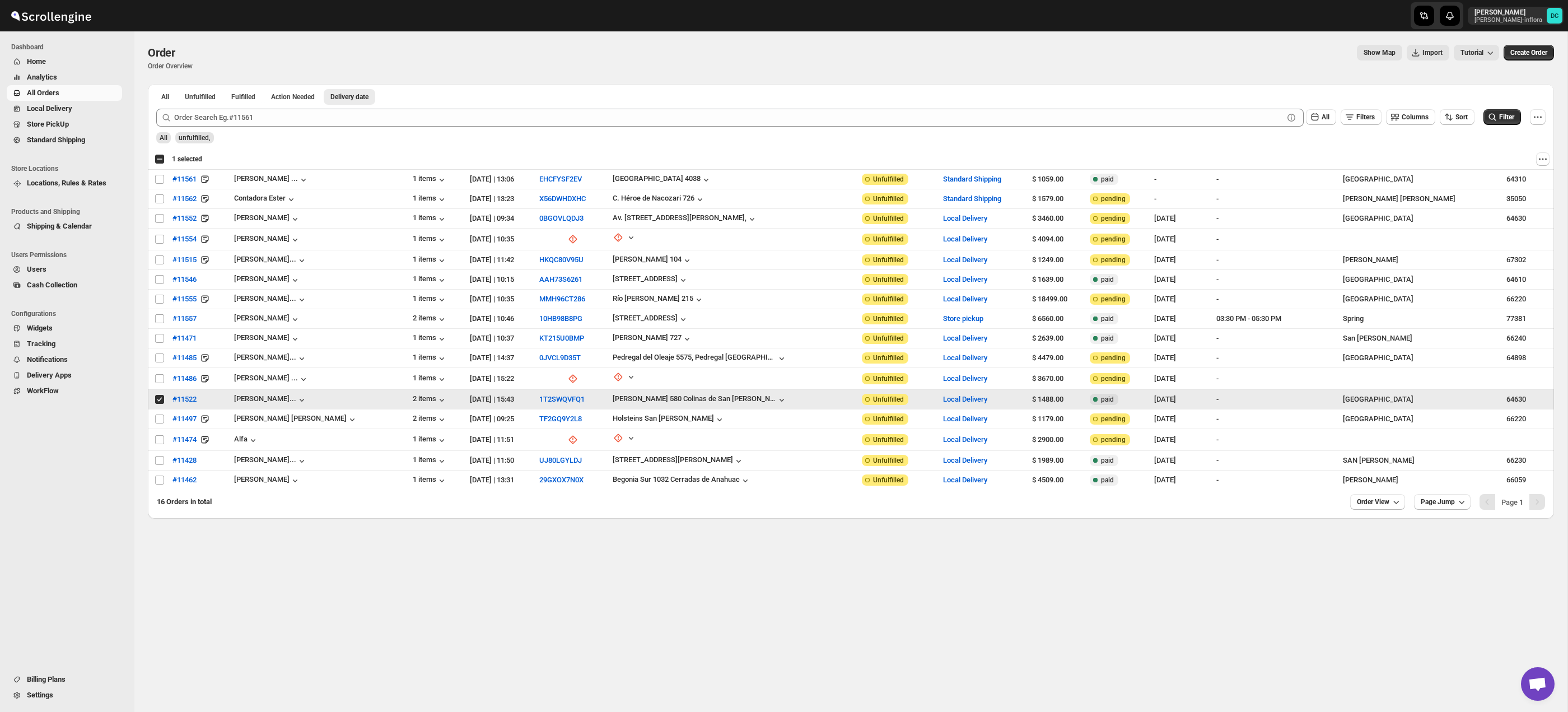
click at [159, 395] on input "Select order" at bounding box center [159, 399] width 9 height 9
checkbox input "false"
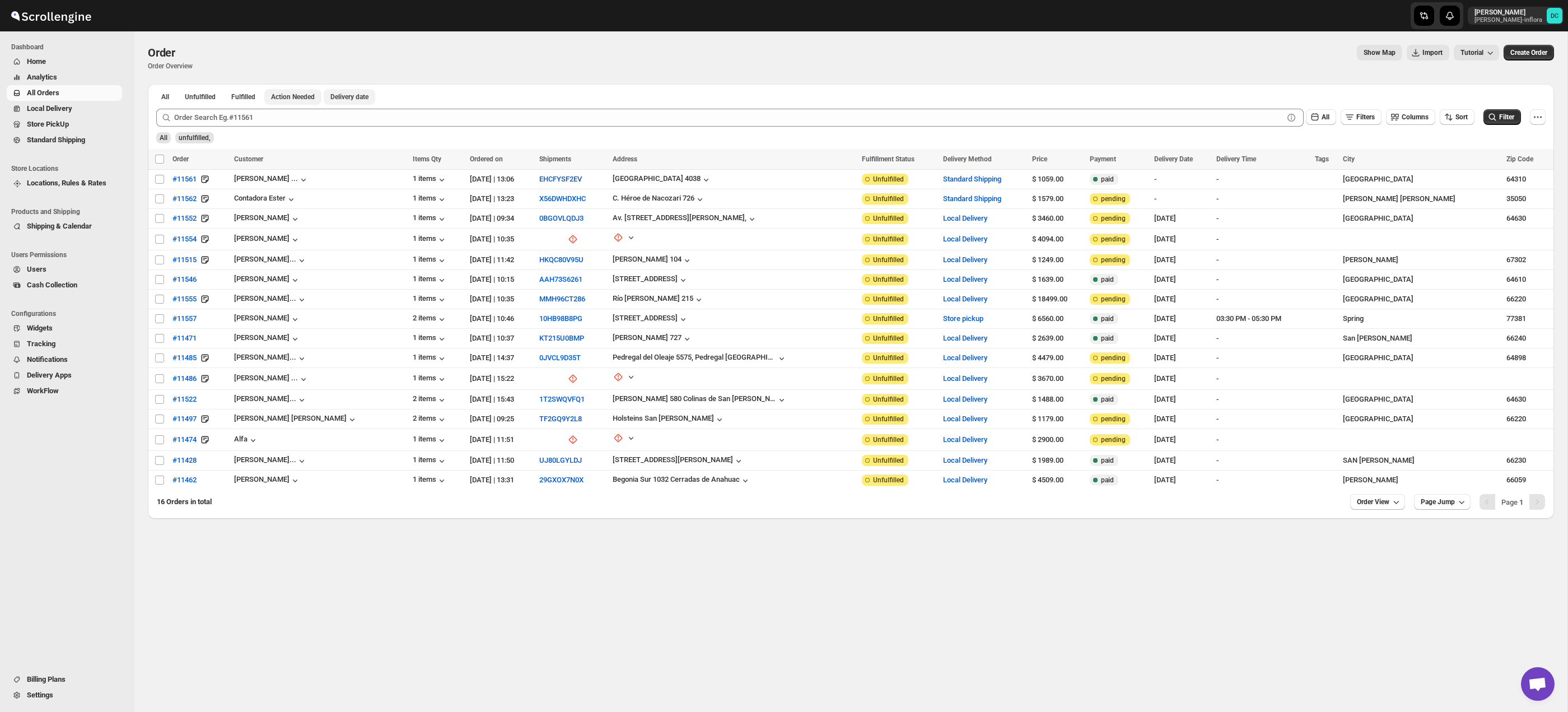
click at [314, 95] on span "Action Needed" at bounding box center [292, 96] width 44 height 9
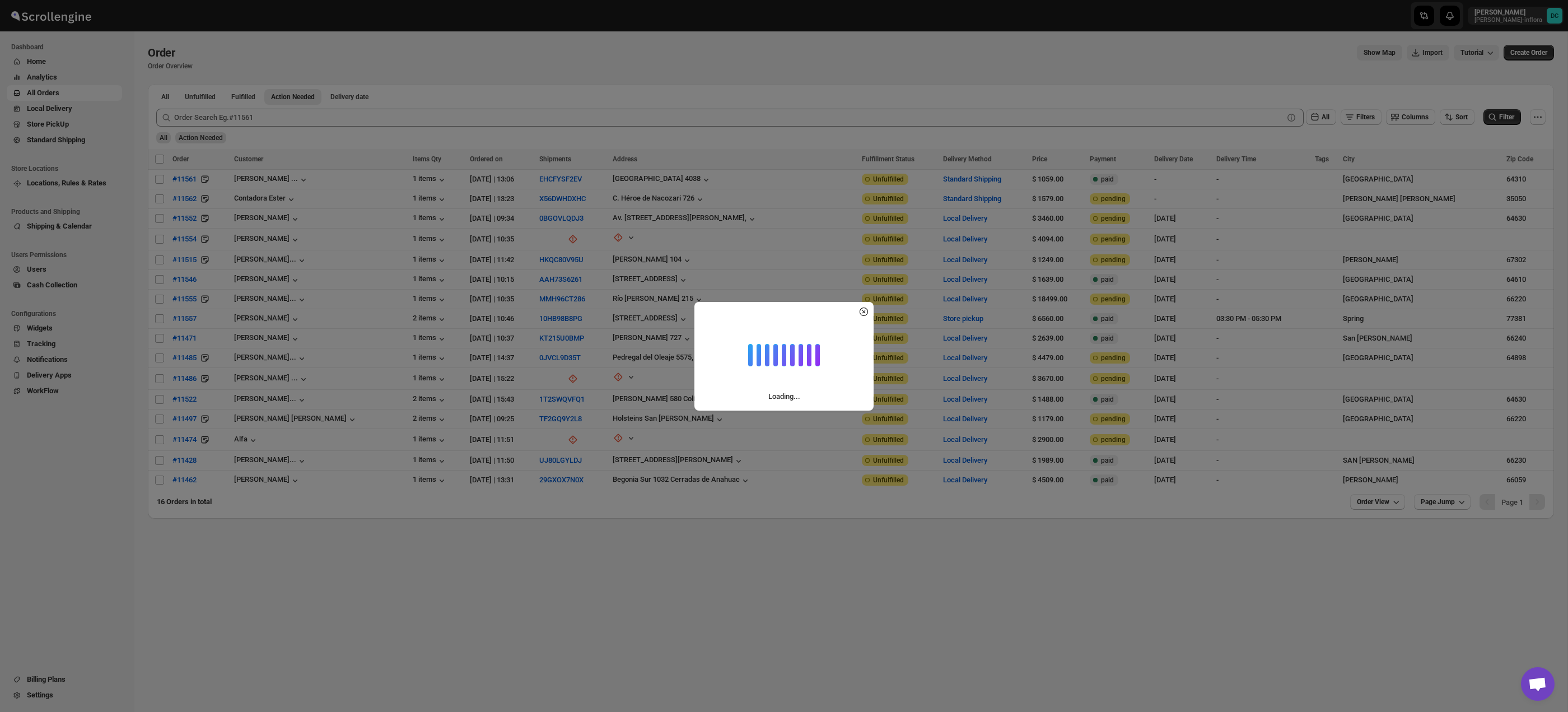
click at [384, 99] on div "Loading..." at bounding box center [784, 356] width 1568 height 712
click at [378, 99] on div "Loading..." at bounding box center [784, 356] width 1568 height 712
click at [380, 98] on div "Loading..." at bounding box center [784, 356] width 1568 height 712
click at [376, 96] on div "Loading..." at bounding box center [784, 356] width 1568 height 712
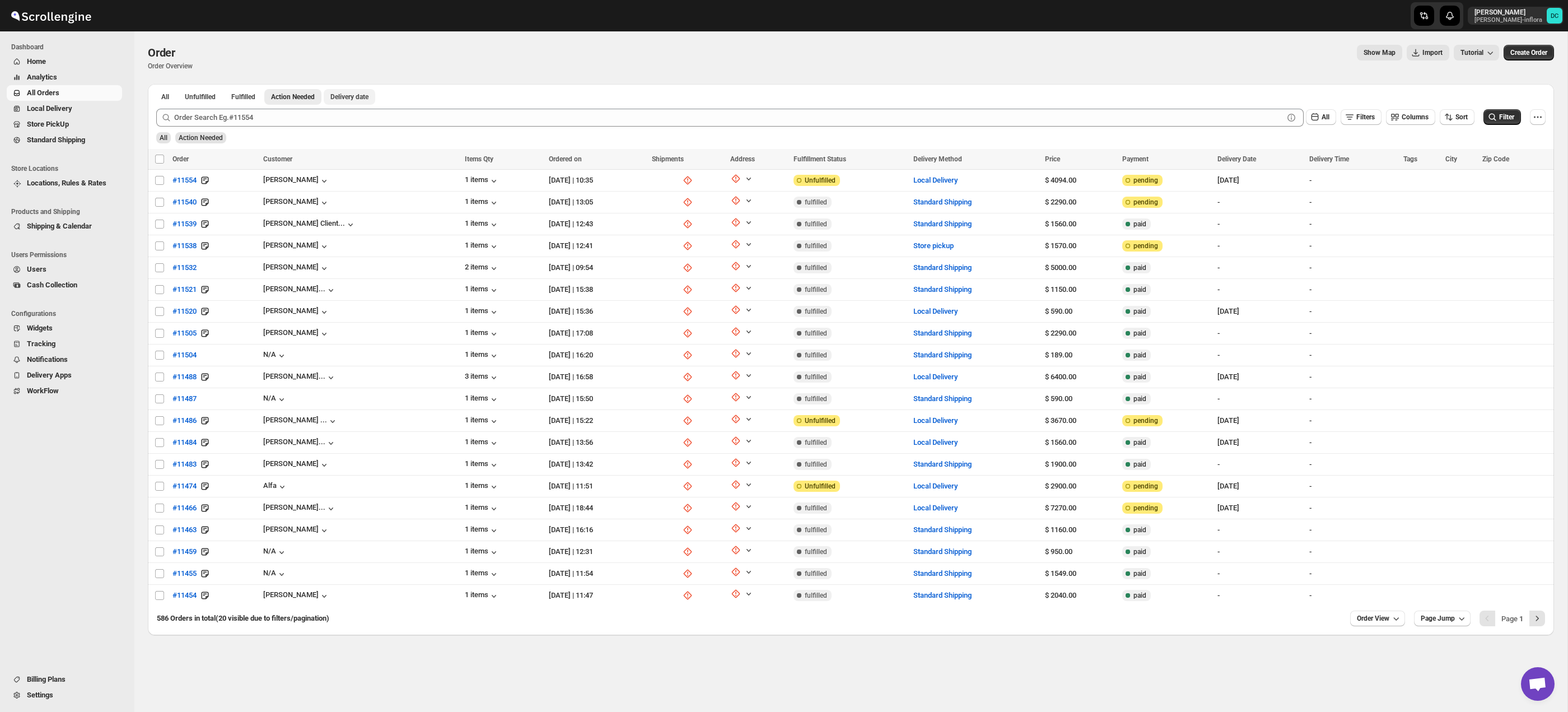
click at [375, 102] on button "Delivery date" at bounding box center [349, 97] width 51 height 16
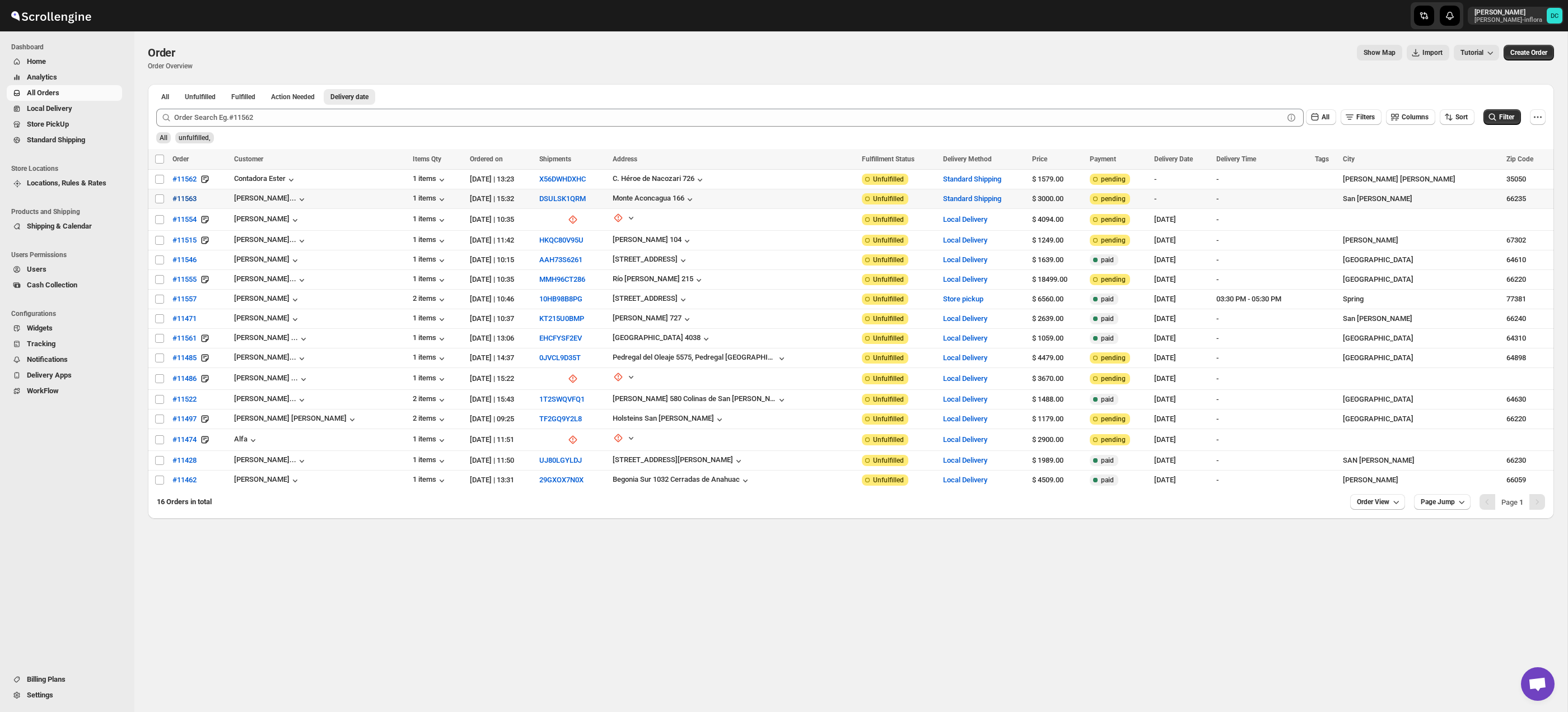
drag, startPoint x: 159, startPoint y: 198, endPoint x: 169, endPoint y: 193, distance: 11.2
click at [159, 199] on input "Select order" at bounding box center [159, 199] width 9 height 9
checkbox input "true"
